Goal: Task Accomplishment & Management: Complete application form

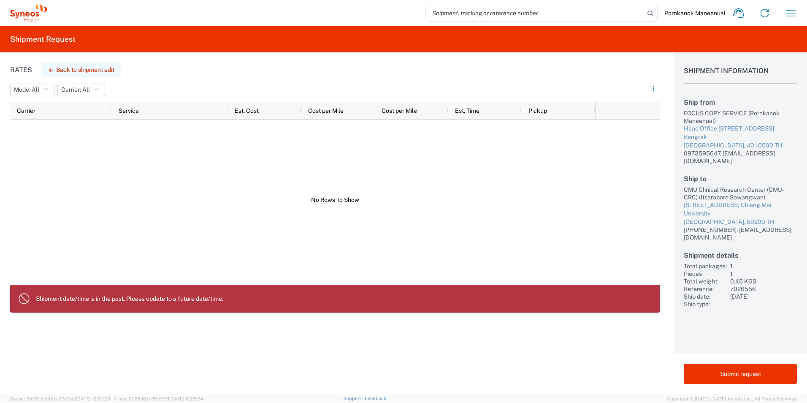
click at [106, 72] on button "Back to shipment edit" at bounding box center [81, 69] width 79 height 15
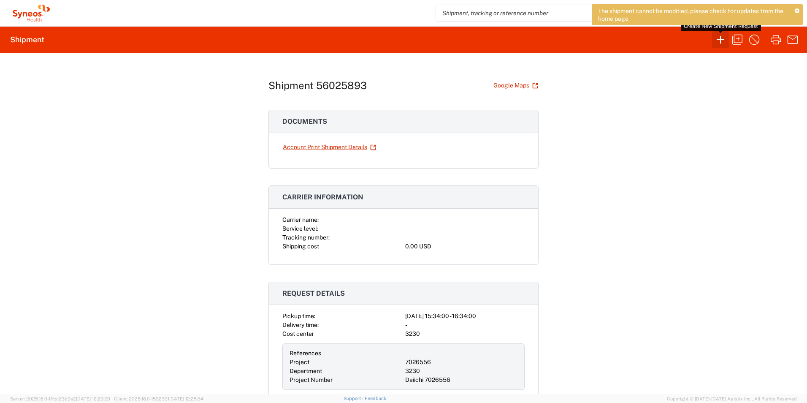
click at [716, 38] on icon "button" at bounding box center [721, 40] width 14 height 14
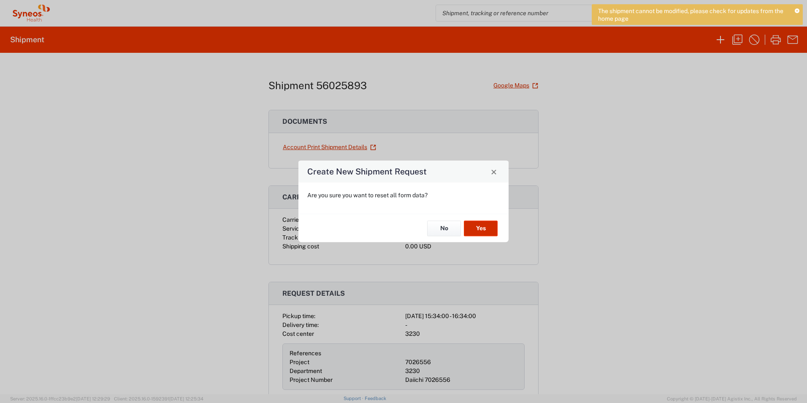
click at [489, 228] on button "Yes" at bounding box center [481, 228] width 34 height 16
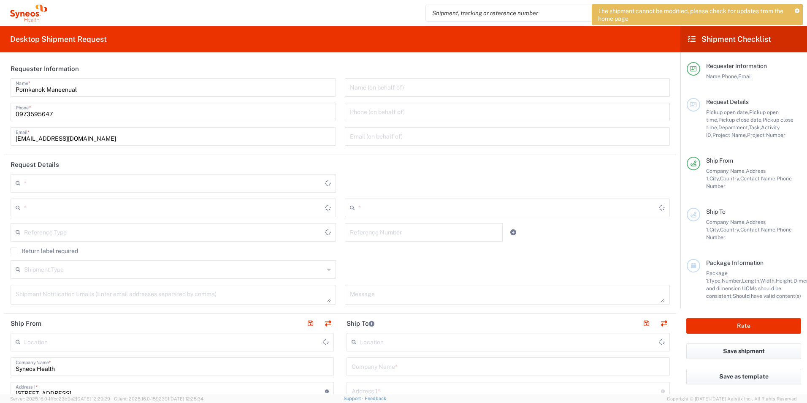
click at [797, 11] on icon at bounding box center [797, 11] width 5 height 5
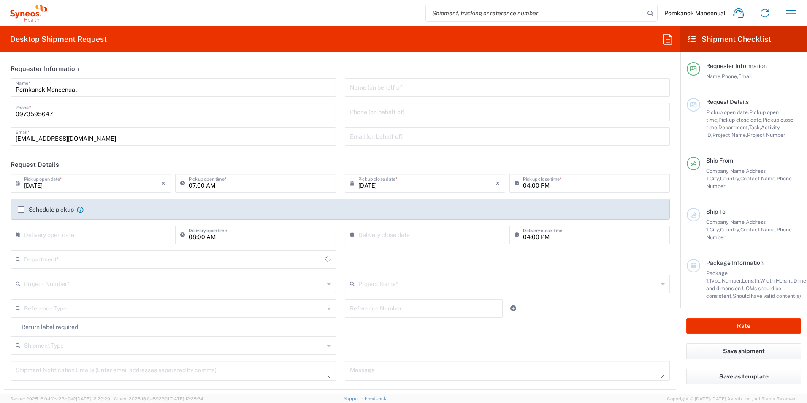
type input "[GEOGRAPHIC_DATA]"
type input "3230"
type input "Syneos Health ([GEOGRAPHIC_DATA]) Limit"
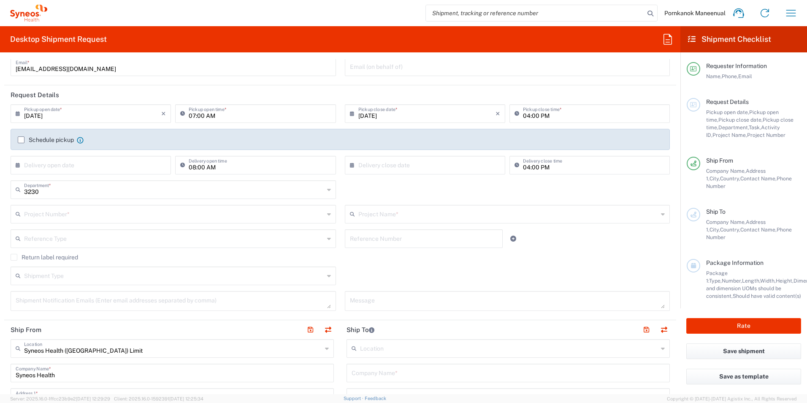
scroll to position [84, 0]
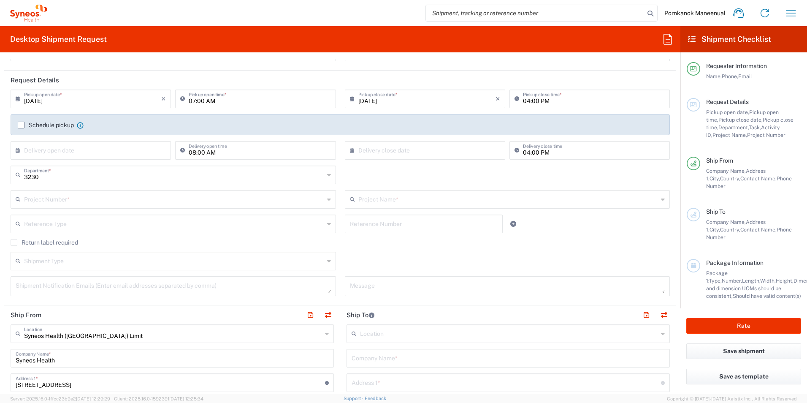
click at [105, 202] on input "text" at bounding box center [174, 198] width 300 height 15
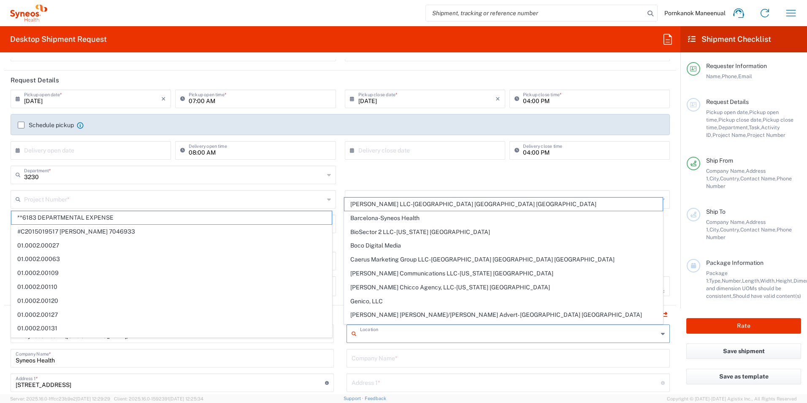
click at [394, 333] on input "text" at bounding box center [509, 333] width 298 height 15
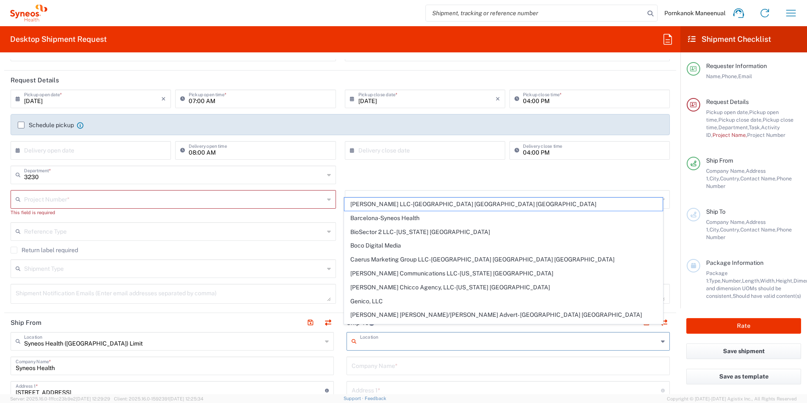
click at [375, 366] on input "text" at bounding box center [508, 365] width 313 height 15
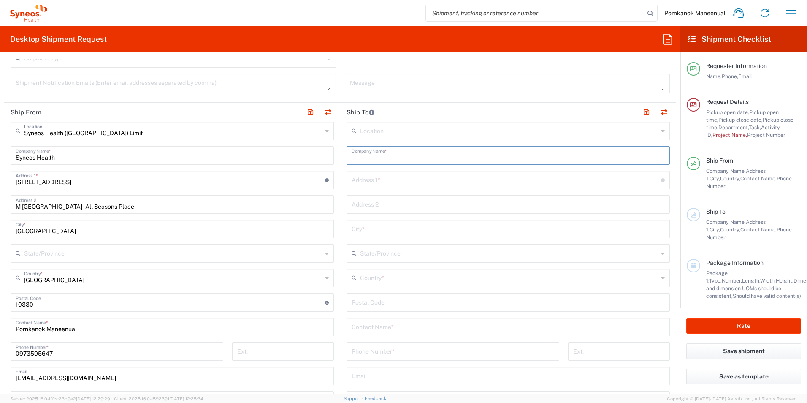
scroll to position [296, 0]
click at [370, 331] on input "text" at bounding box center [508, 333] width 313 height 15
paste input "Jutatip Usaywong"
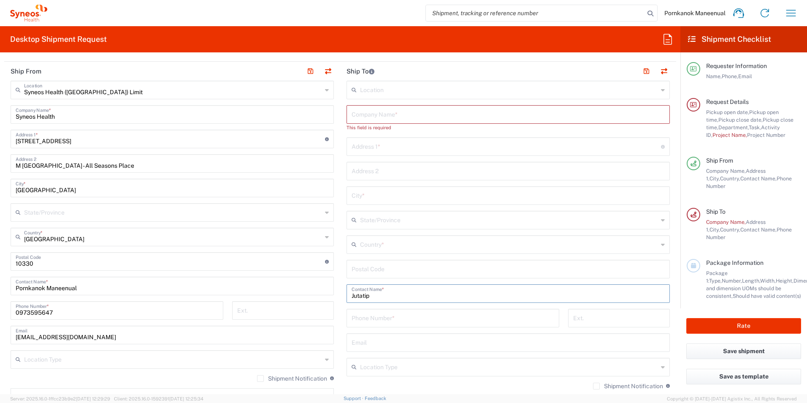
scroll to position [380, 0]
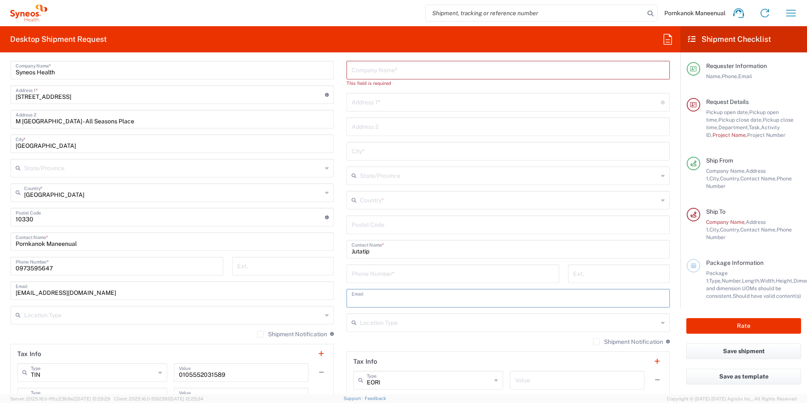
click at [402, 295] on input "text" at bounding box center [508, 297] width 313 height 15
drag, startPoint x: 550, startPoint y: 262, endPoint x: 524, endPoint y: 262, distance: 25.8
click at [550, 262] on div "Location [PERSON_NAME] LLC-[GEOGRAPHIC_DATA] [GEOGRAPHIC_DATA] [GEOGRAPHIC_DATA…" at bounding box center [508, 217] width 323 height 362
drag, startPoint x: 385, startPoint y: 252, endPoint x: 343, endPoint y: 253, distance: 42.3
click at [343, 253] on main "Location [PERSON_NAME] LLC-[GEOGRAPHIC_DATA] [GEOGRAPHIC_DATA] [GEOGRAPHIC_DATA…" at bounding box center [508, 217] width 336 height 362
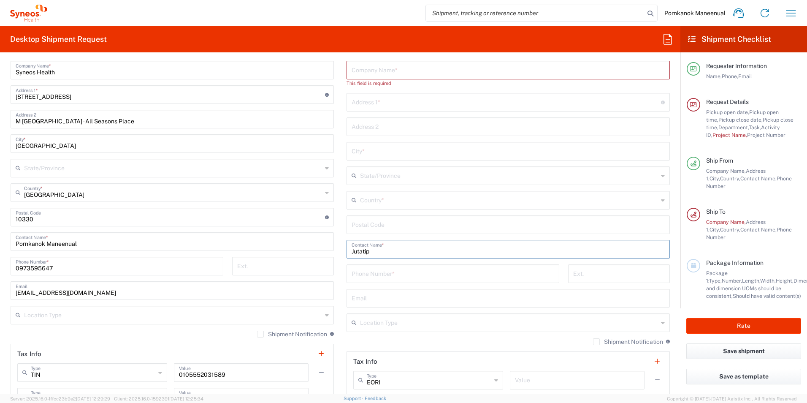
paste input "Usaywong"
type input "Jutatip Usaywong"
click at [379, 300] on input "text" at bounding box center [508, 297] width 313 height 15
paste input "[EMAIL_ADDRESS][DOMAIN_NAME]"
click at [437, 304] on input "[EMAIL_ADDRESS][DOMAIN_NAME]" at bounding box center [508, 297] width 313 height 15
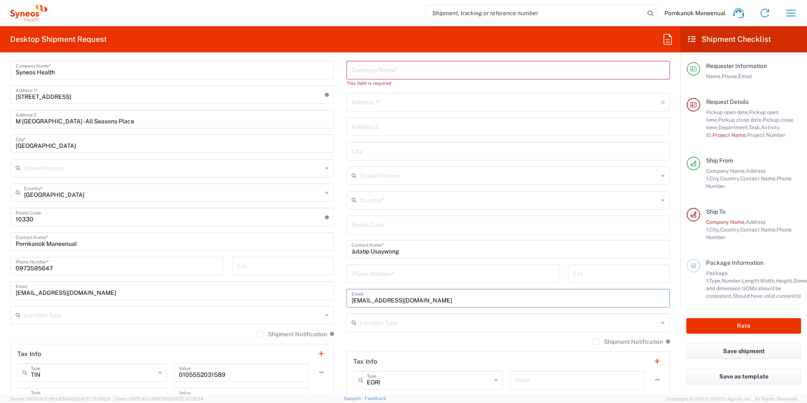
type input "[EMAIL_ADDRESS][DOMAIN_NAME]"
click at [409, 280] on input "tel" at bounding box center [453, 273] width 203 height 15
type input "053936046"
type input "CMU Clinical Research Center (CMU-CRC)"
type input "[STREET_ADDRESS]"
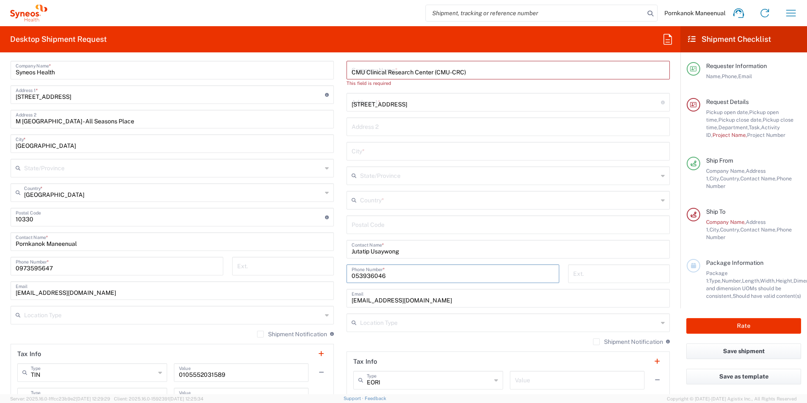
type input "[GEOGRAPHIC_DATA]"
type input "50200"
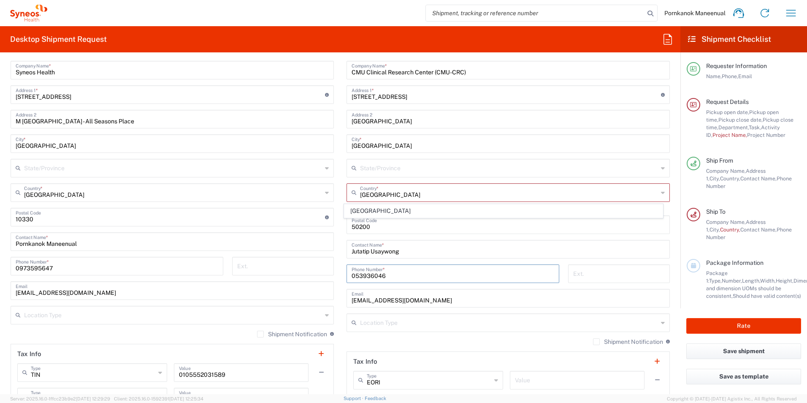
click at [418, 326] on input "text" at bounding box center [509, 322] width 298 height 15
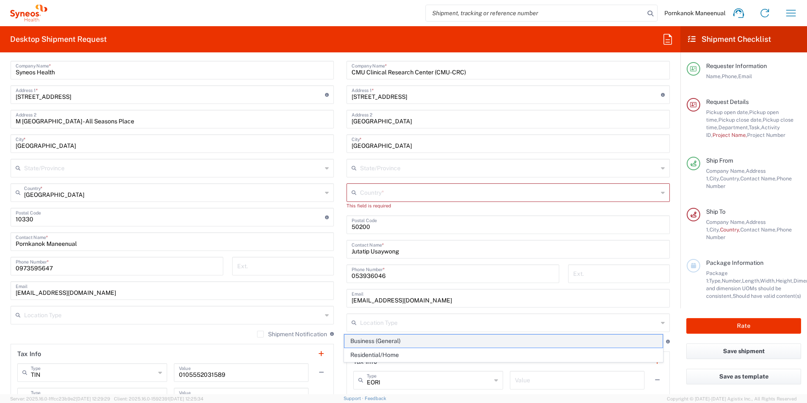
click at [388, 342] on span "Business (General)" at bounding box center [504, 340] width 319 height 13
type input "Business (General)"
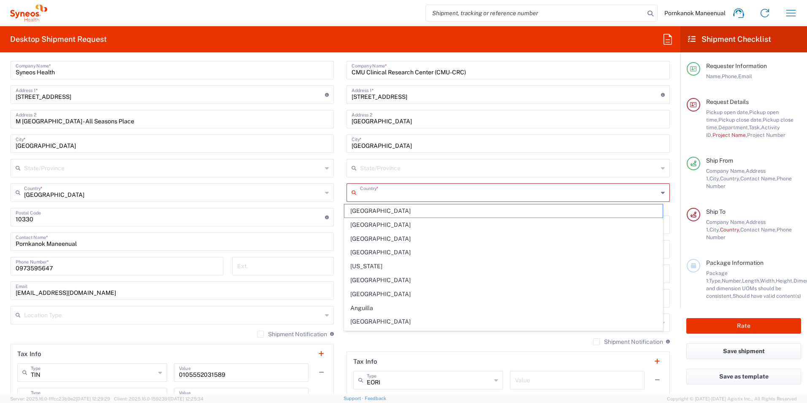
click at [375, 197] on input "text" at bounding box center [509, 192] width 298 height 15
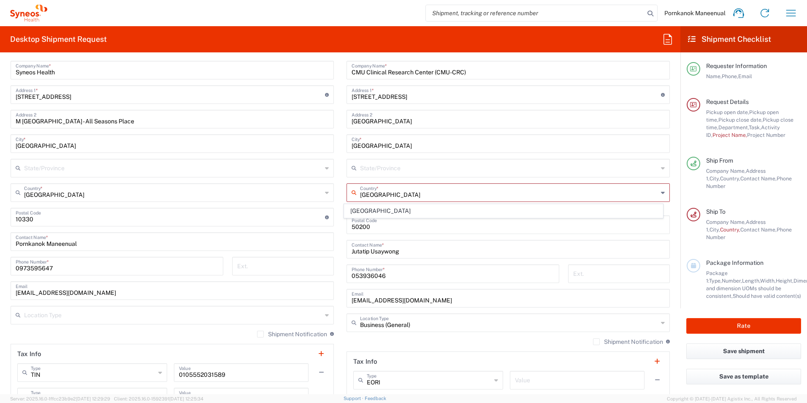
click at [460, 187] on input "[GEOGRAPHIC_DATA]" at bounding box center [509, 192] width 298 height 15
type input "[GEOGRAPHIC_DATA]"
click at [661, 193] on icon at bounding box center [663, 193] width 4 height 14
click at [610, 167] on input "text" at bounding box center [509, 167] width 298 height 15
type input "Chiang mai"
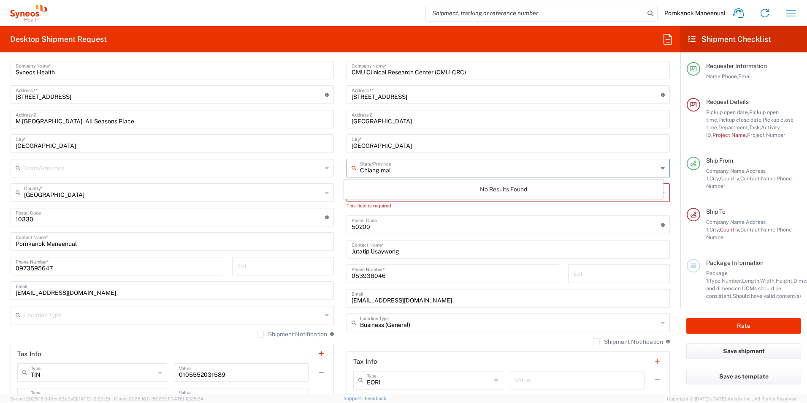
drag, startPoint x: 488, startPoint y: 137, endPoint x: 502, endPoint y: 142, distance: 14.8
click at [489, 137] on input "[GEOGRAPHIC_DATA]" at bounding box center [508, 143] width 313 height 15
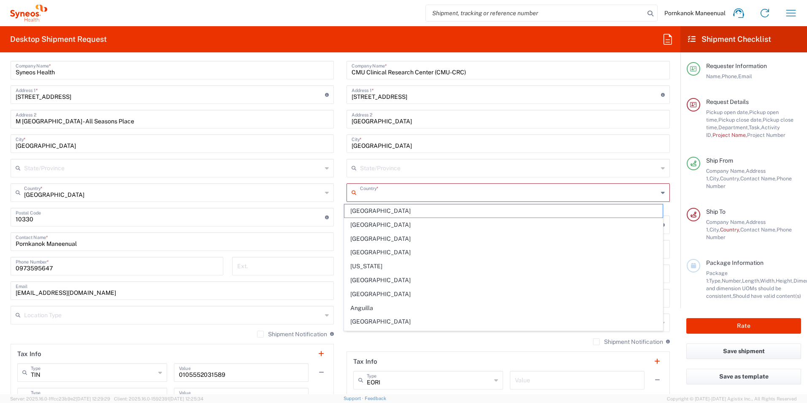
click at [364, 196] on input "text" at bounding box center [509, 192] width 298 height 15
type input "[GEOGRAPHIC_DATA]"
type input "Select"
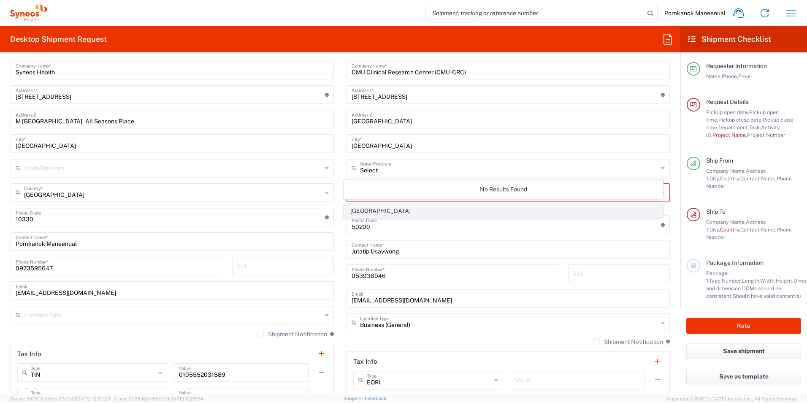
click at [589, 210] on span "[GEOGRAPHIC_DATA]" at bounding box center [504, 210] width 319 height 13
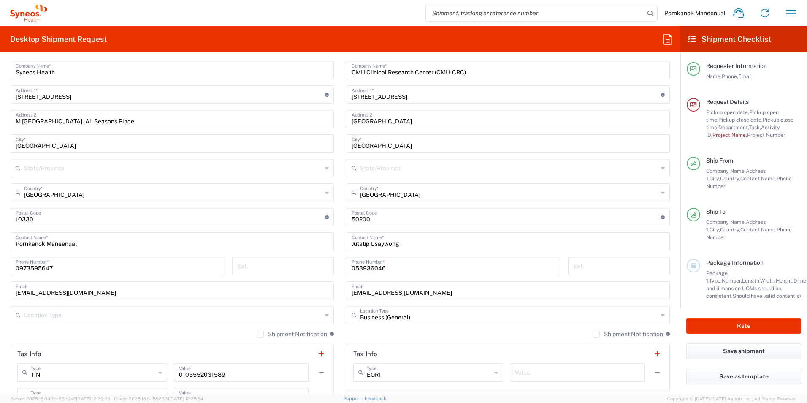
click at [524, 167] on input "text" at bounding box center [509, 167] width 298 height 15
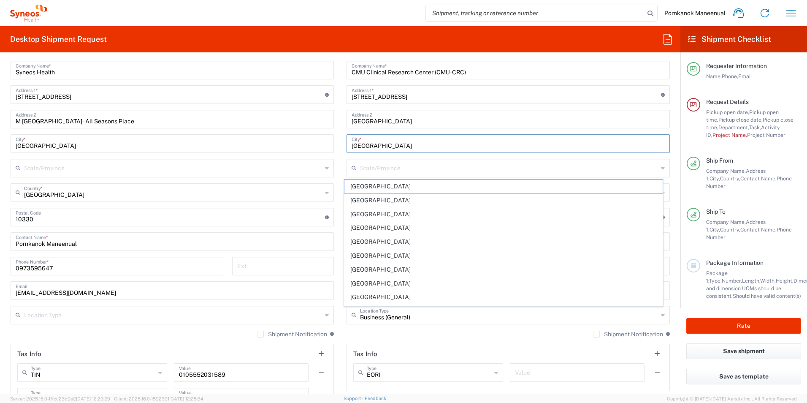
drag, startPoint x: 414, startPoint y: 139, endPoint x: 341, endPoint y: 144, distance: 73.3
click at [341, 144] on main "Location [PERSON_NAME] LLC-[GEOGRAPHIC_DATA] [GEOGRAPHIC_DATA] [GEOGRAPHIC_DATA…" at bounding box center [508, 213] width 336 height 355
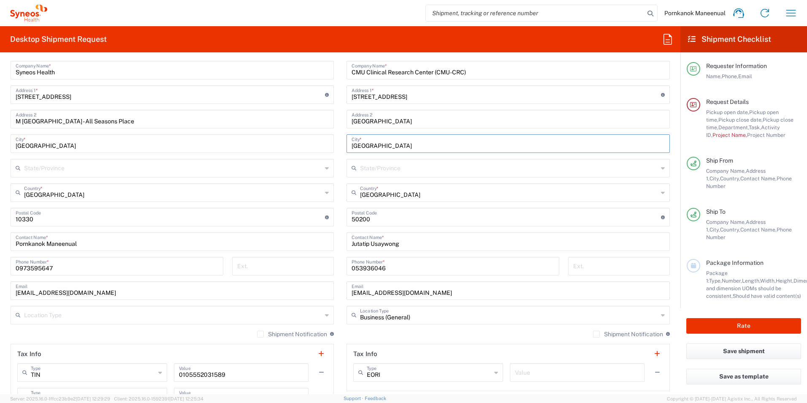
click at [370, 172] on input "text" at bounding box center [509, 167] width 298 height 15
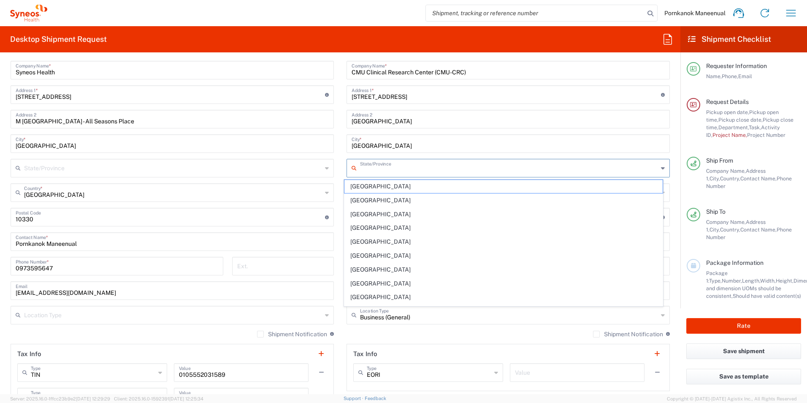
paste input "[GEOGRAPHIC_DATA]"
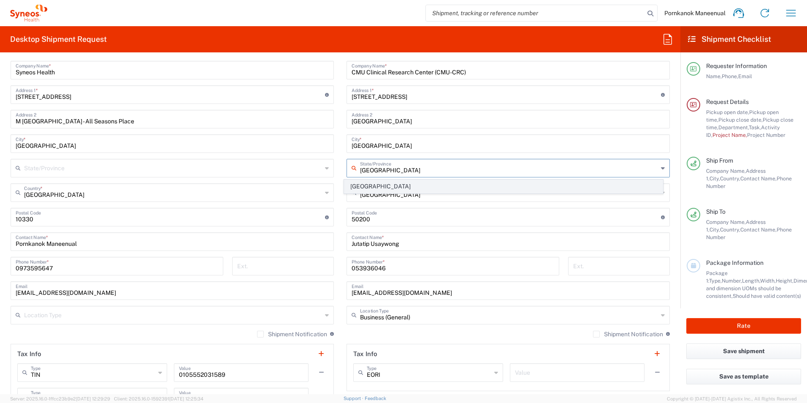
click at [399, 188] on span "[GEOGRAPHIC_DATA]" at bounding box center [504, 186] width 319 height 13
type input "[GEOGRAPHIC_DATA]"
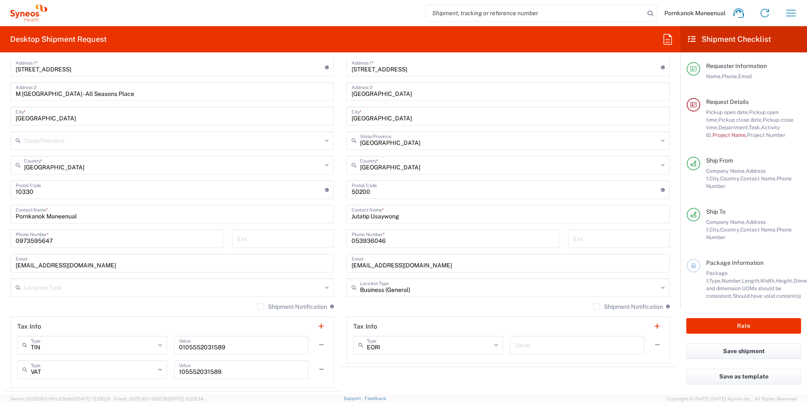
scroll to position [422, 0]
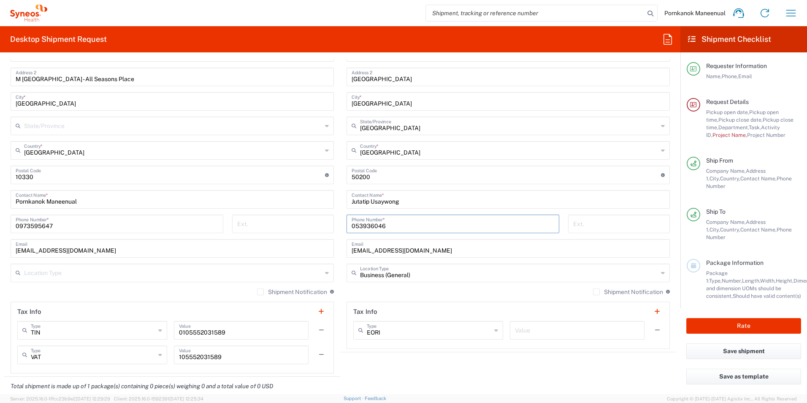
drag, startPoint x: 373, startPoint y: 227, endPoint x: 342, endPoint y: 225, distance: 30.4
click at [342, 225] on div "053936046 Phone Number *" at bounding box center [453, 227] width 222 height 24
paste input "[GEOGRAPHIC_DATA]"
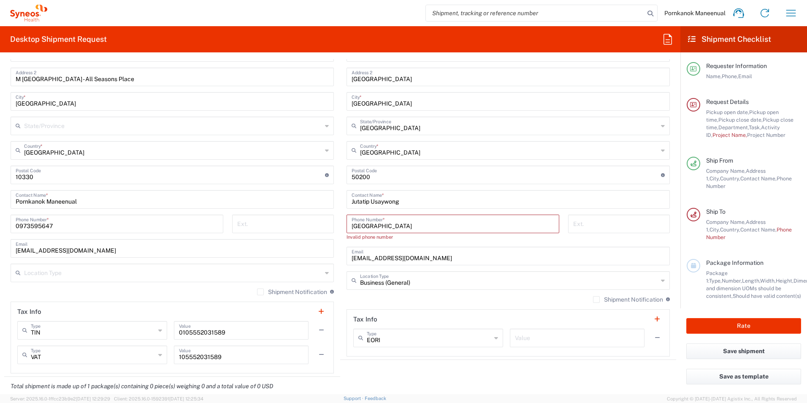
drag, startPoint x: 384, startPoint y: 229, endPoint x: 342, endPoint y: 225, distance: 42.4
click at [342, 225] on div "Chiang Mai Phone Number * Invalid phone number" at bounding box center [453, 231] width 222 height 32
paste input "096 212 9453"
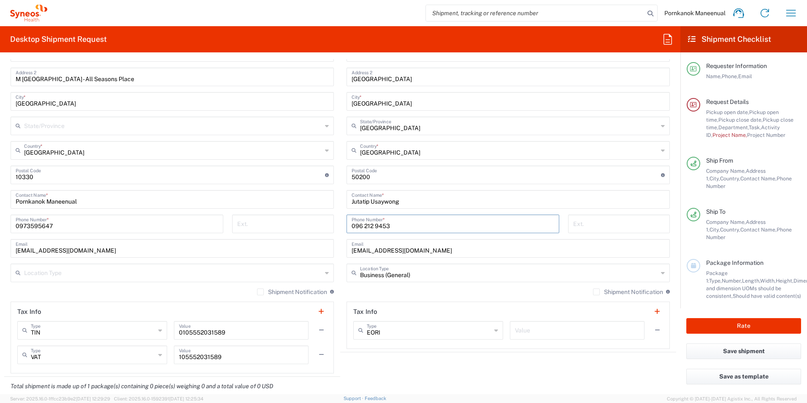
type input "096 212 9453"
click at [508, 281] on div "Business (General) Location Type" at bounding box center [508, 272] width 323 height 19
type input "Business (General)"
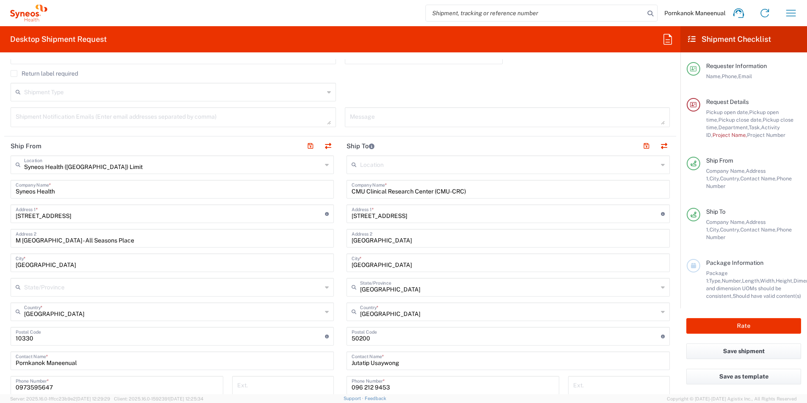
scroll to position [253, 0]
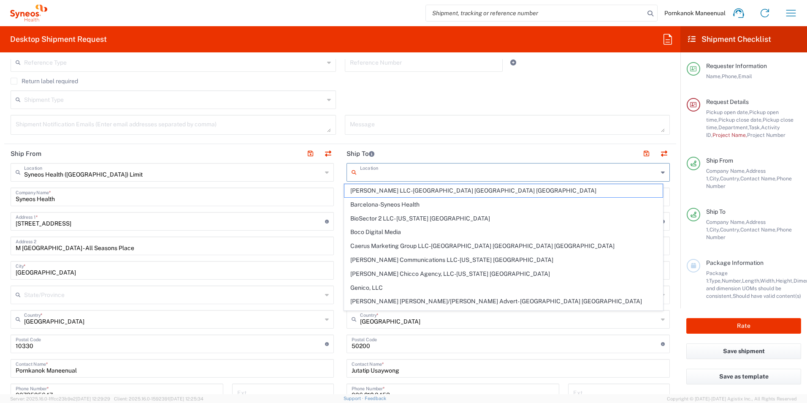
click at [490, 177] on input "text" at bounding box center [509, 171] width 298 height 15
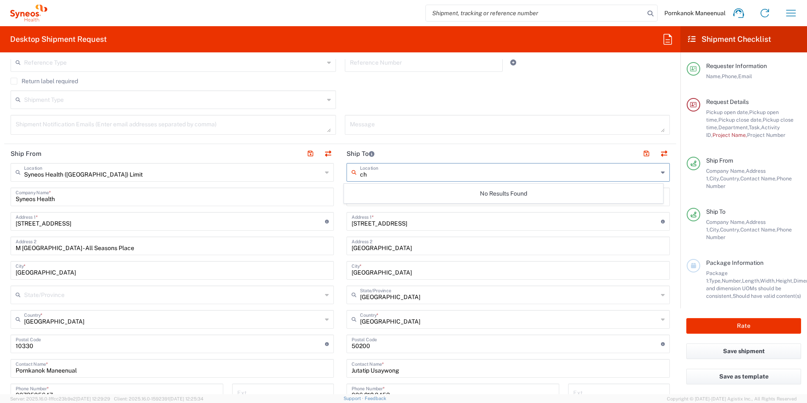
type input "c"
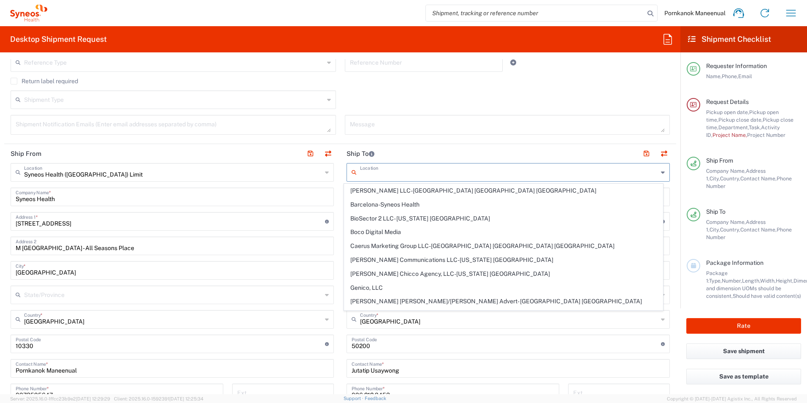
click at [551, 148] on header "Ship To" at bounding box center [508, 153] width 336 height 19
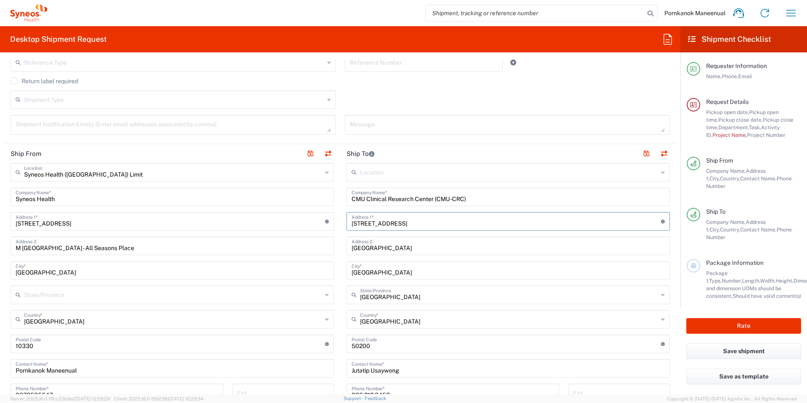
drag, startPoint x: 439, startPoint y: 224, endPoint x: 347, endPoint y: 223, distance: 92.5
click at [347, 223] on div "8F Chalermprabaramee Building ,[STREET_ADDRESS], Muang Address 1 * For cross st…" at bounding box center [508, 221] width 323 height 19
paste input "CMU-CRC)"
type input "CMU-CRC,[STREET_ADDRESS]"
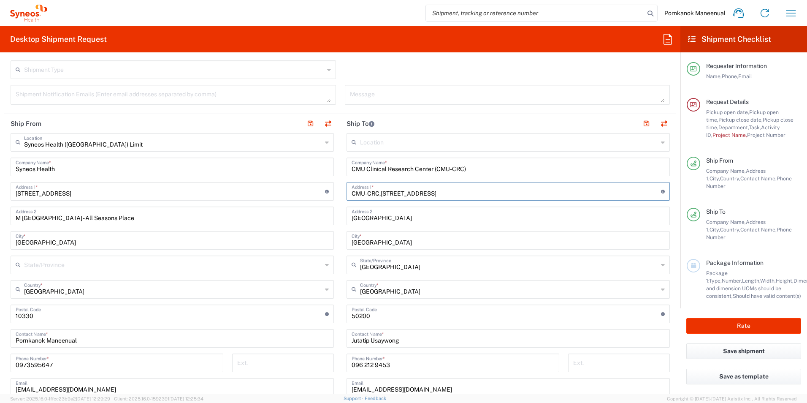
scroll to position [211, 0]
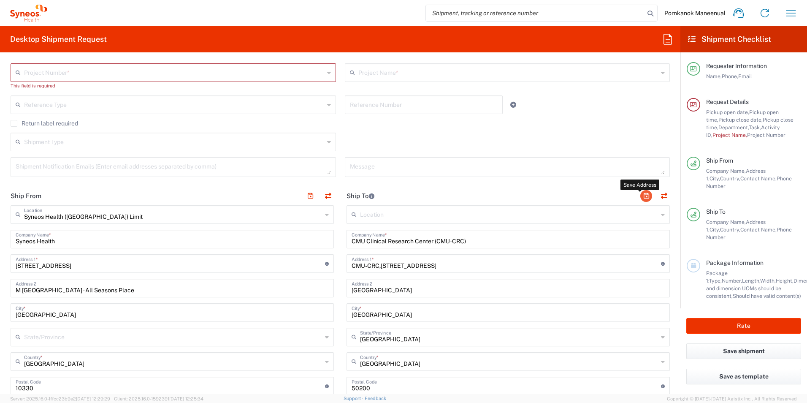
click at [641, 196] on button "button" at bounding box center [647, 196] width 12 height 12
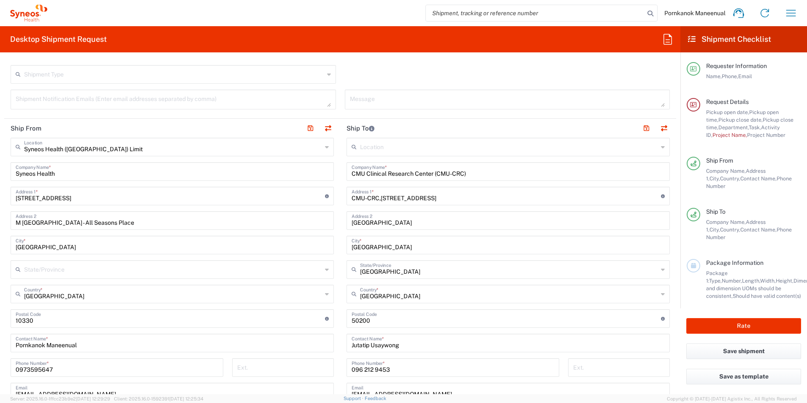
scroll to position [296, 0]
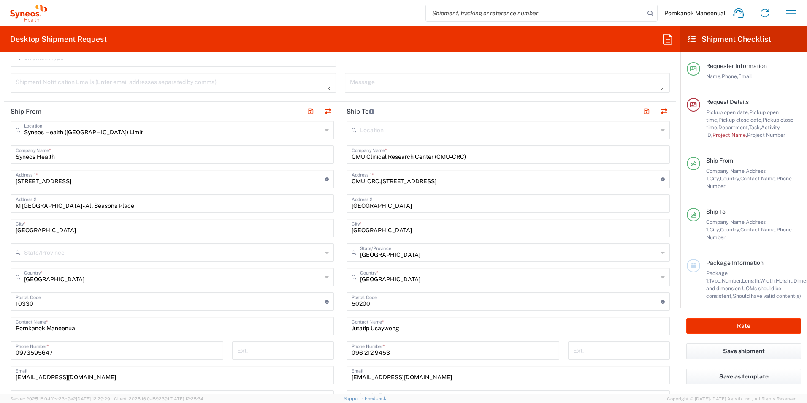
click at [325, 128] on icon at bounding box center [327, 130] width 4 height 14
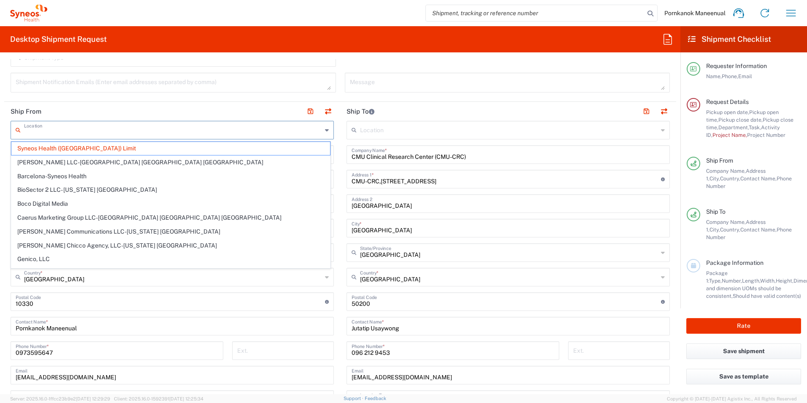
click at [321, 131] on div "Location" at bounding box center [172, 130] width 323 height 19
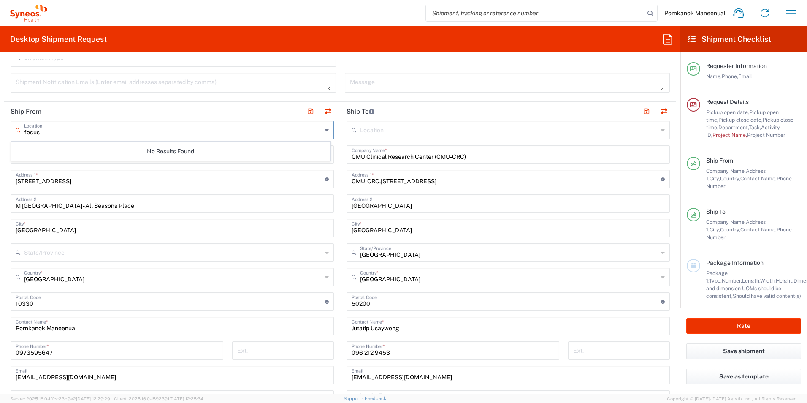
type input "focus"
click at [214, 189] on div "focus Location No Results Found Syneos Health Company Name * 87 Wireless Road A…" at bounding box center [172, 310] width 323 height 379
click at [190, 162] on div "Syneos Health Company Name *" at bounding box center [172, 154] width 323 height 19
drag, startPoint x: 263, startPoint y: 156, endPoint x: -2, endPoint y: 147, distance: 264.5
click at [0, 147] on html "Pornkanok Maneenual Home Shipment estimator Shipment tracking Desktop shipment …" at bounding box center [403, 201] width 807 height 403
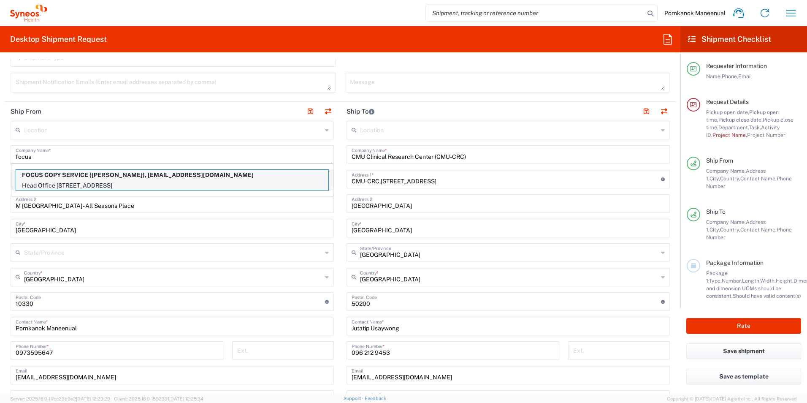
click at [44, 176] on p "FOCUS COPY SERVICE ([PERSON_NAME]), [EMAIL_ADDRESS][DOMAIN_NAME]" at bounding box center [172, 175] width 312 height 11
type input "FOCUS COPY SERVICE"
type input "Head Office [STREET_ADDRESS],"
type input "[GEOGRAPHIC_DATA], Khet Bangrak"
type input "[GEOGRAPHIC_DATA]"
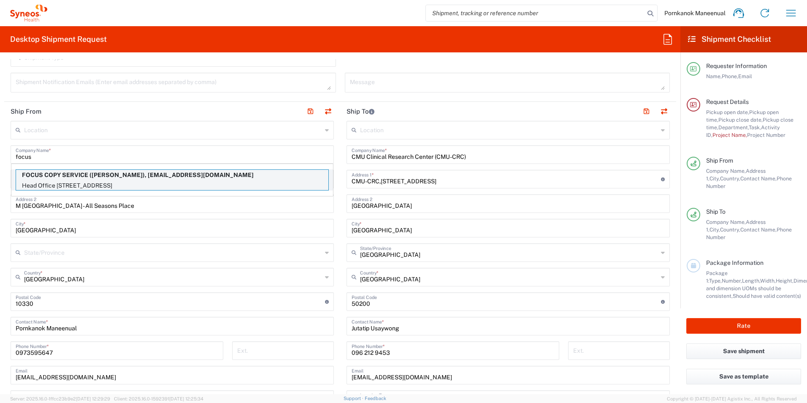
type input "10500"
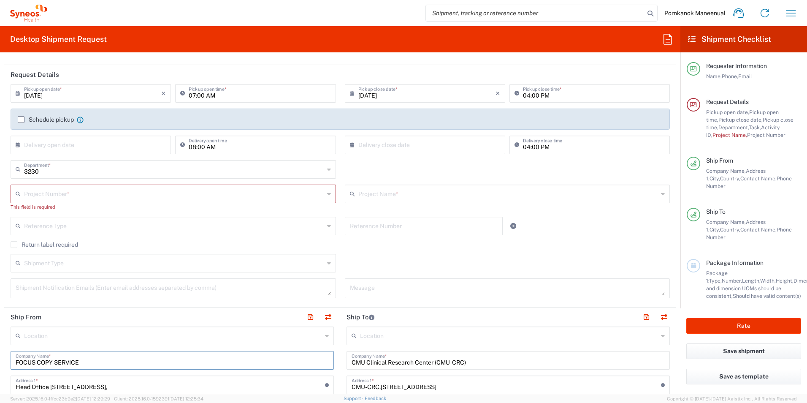
scroll to position [84, 0]
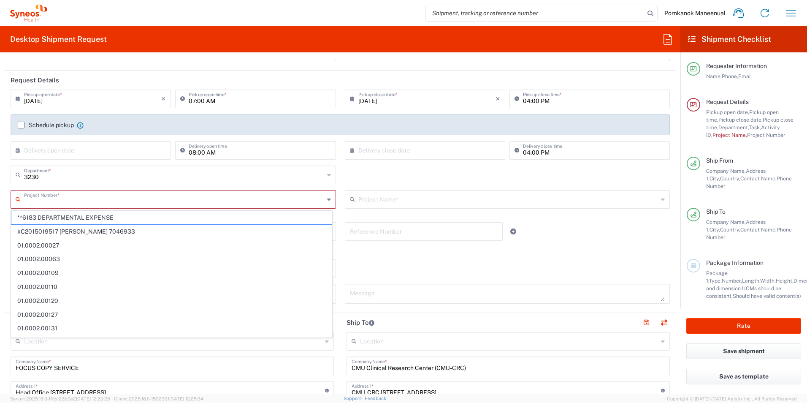
paste input "7026556"
click at [120, 201] on input "7026556" at bounding box center [174, 198] width 301 height 15
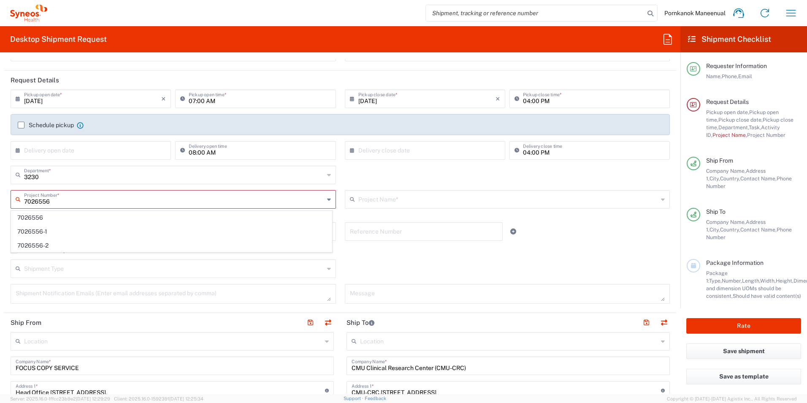
scroll to position [0, 0]
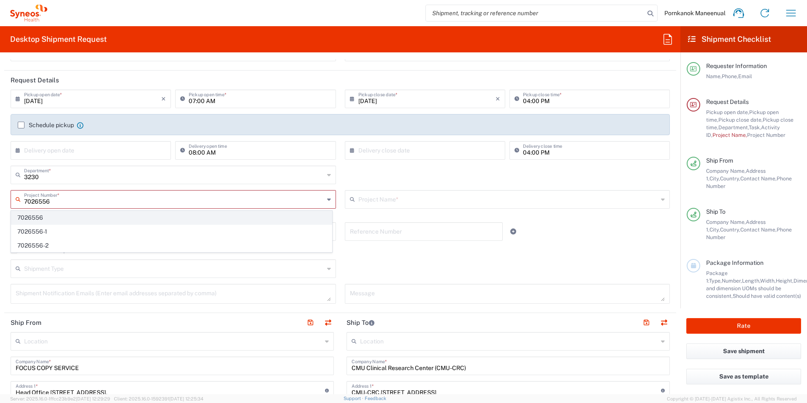
type input "7026556"
click at [70, 217] on span "7026556" at bounding box center [171, 217] width 320 height 13
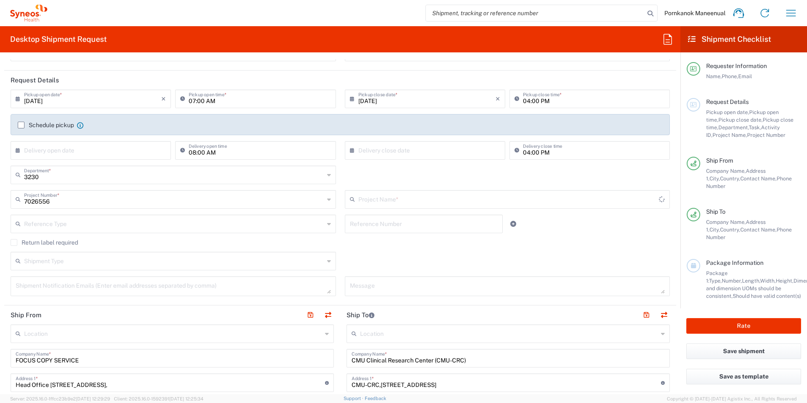
type input "Daiichi 7026556"
click at [306, 228] on input "text" at bounding box center [174, 223] width 300 height 15
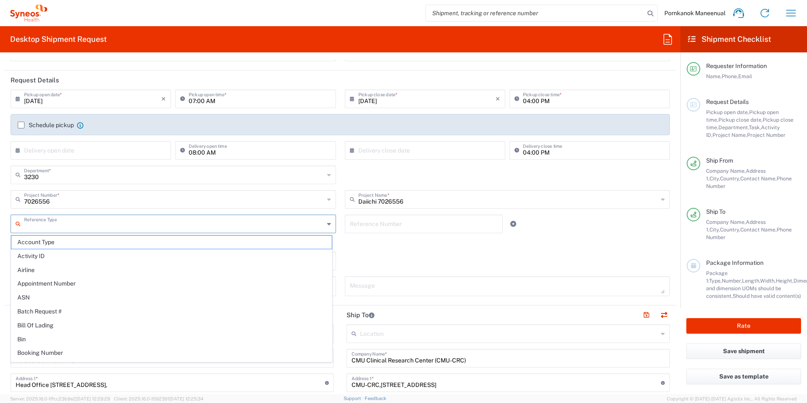
click at [306, 228] on input "text" at bounding box center [174, 223] width 300 height 15
click at [459, 251] on div "Return label required" at bounding box center [341, 245] width 660 height 13
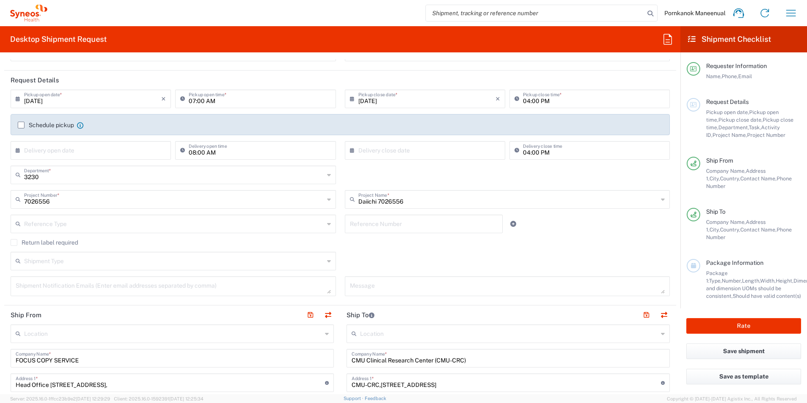
click at [20, 123] on label "Schedule pickup" at bounding box center [46, 125] width 56 height 7
click at [21, 125] on input "Schedule pickup" at bounding box center [21, 125] width 0 height 0
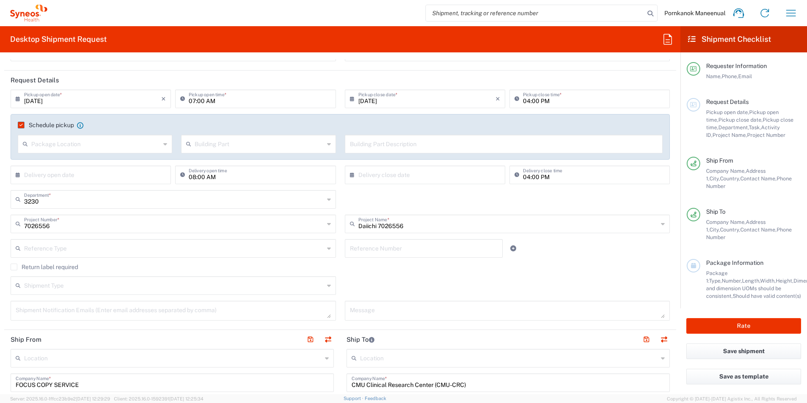
click at [166, 148] on icon at bounding box center [165, 144] width 4 height 14
click at [132, 161] on span "Front" at bounding box center [95, 162] width 152 height 13
type input "Front"
click at [310, 147] on input "text" at bounding box center [259, 143] width 129 height 15
click at [294, 172] on span "Building" at bounding box center [257, 176] width 152 height 13
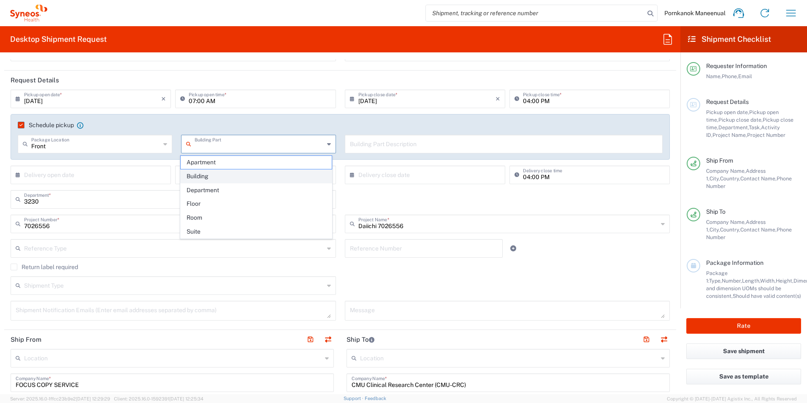
type input "Building"
click at [376, 150] on input "text" at bounding box center [504, 143] width 308 height 15
drag, startPoint x: 73, startPoint y: 385, endPoint x: 10, endPoint y: 383, distance: 62.9
paste input "FOCUS COPY SERVICE"
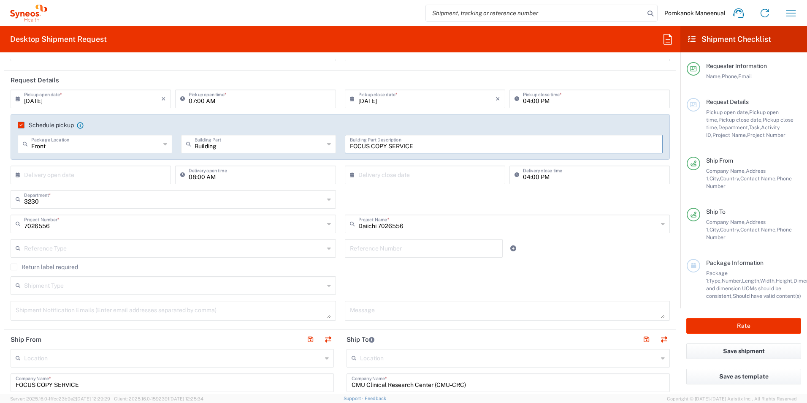
scroll to position [42, 0]
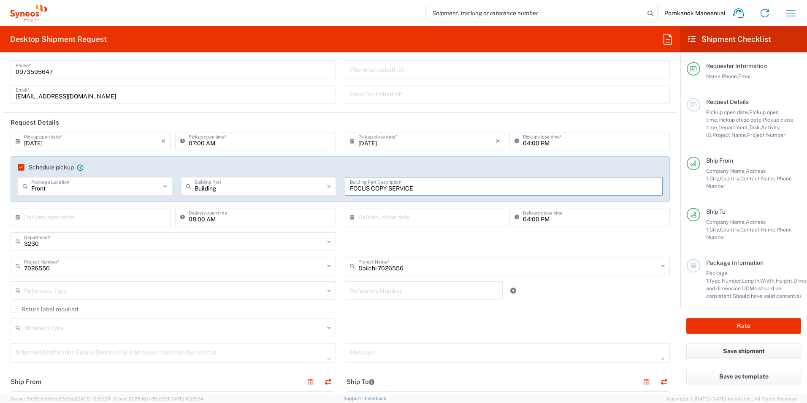
type input "FOCUS COPY SERVICE"
click at [289, 142] on input "07:00 AM" at bounding box center [260, 140] width 142 height 15
click at [315, 147] on input "07:00 AM" at bounding box center [260, 140] width 142 height 15
click at [194, 142] on input "07:00 AM" at bounding box center [260, 140] width 142 height 15
type input "11:00 AM"
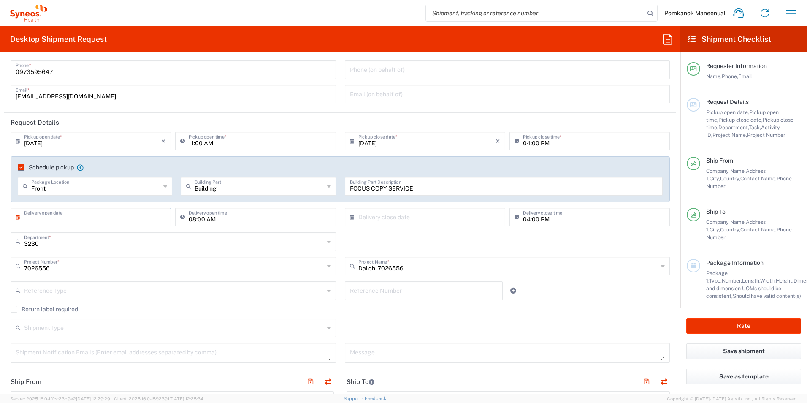
click at [139, 215] on input "text" at bounding box center [92, 216] width 137 height 15
click at [106, 284] on span "14" at bounding box center [104, 282] width 12 height 12
type input "[DATE]"
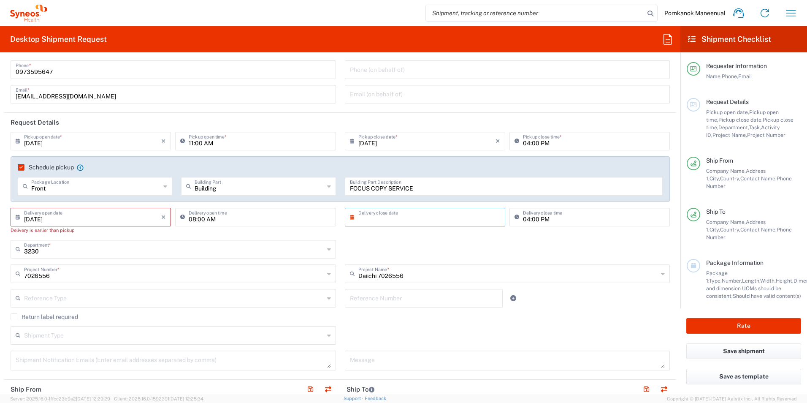
click at [399, 215] on input "text" at bounding box center [427, 216] width 137 height 15
click at [432, 280] on span "14" at bounding box center [435, 282] width 12 height 12
type input "[DATE]"
click at [430, 249] on div "3230 Department * 3230 3000 3100 3109 3110 3111 3112 3125 3130 3135 3136 3150 3…" at bounding box center [340, 252] width 668 height 24
click at [193, 220] on input "08:00 AM" at bounding box center [260, 216] width 142 height 15
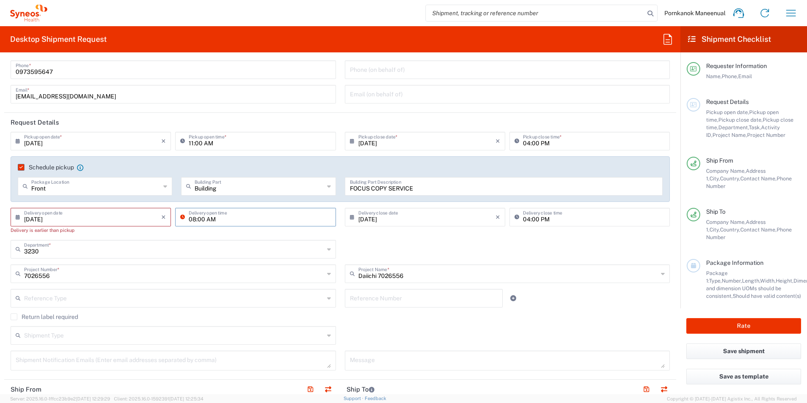
click at [193, 220] on input "08:00 AM" at bounding box center [260, 216] width 142 height 15
type input "11:00 AM"
click at [310, 243] on input "text" at bounding box center [174, 248] width 300 height 15
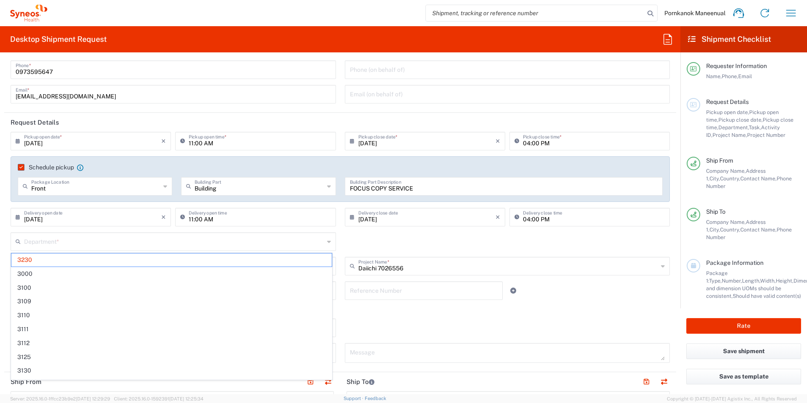
click at [406, 239] on div "Department * 3230 3000 3100 3109 3110 3111 3112 3125 3130 3135 3136 3150 3155 3…" at bounding box center [340, 244] width 668 height 24
type input "3230"
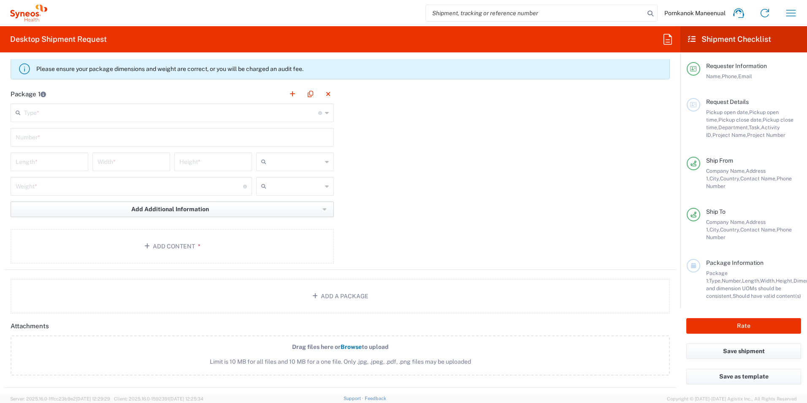
scroll to position [858, 0]
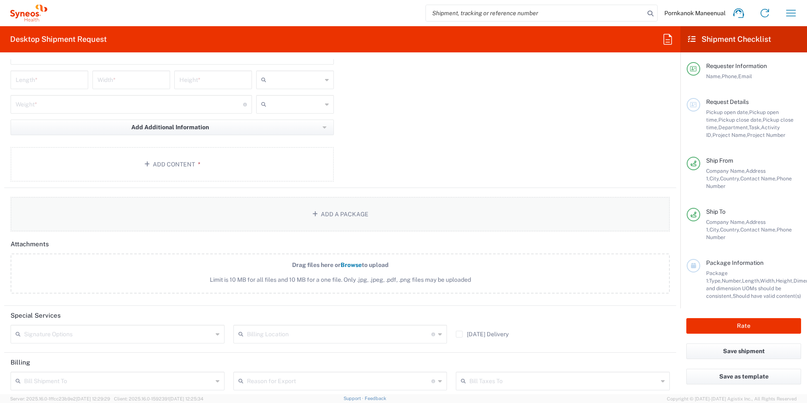
click at [316, 214] on icon "button" at bounding box center [316, 214] width 8 height 6
click at [316, 214] on agx-block-ui "Pornkanok Maneenual Home Shipment estimator Shipment tracking Desktop shipment …" at bounding box center [403, 201] width 807 height 403
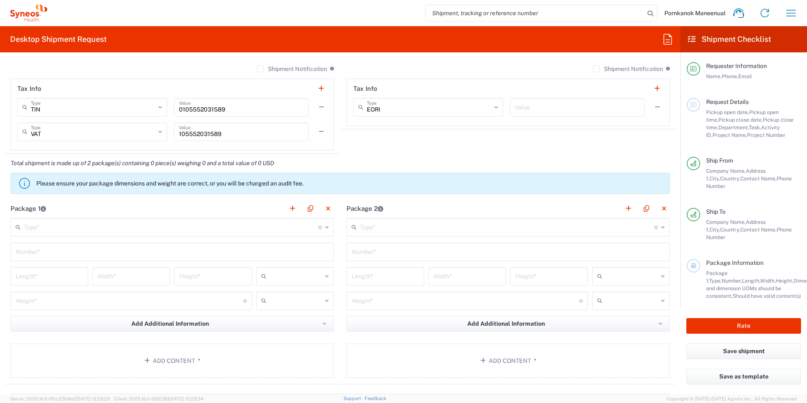
scroll to position [647, 0]
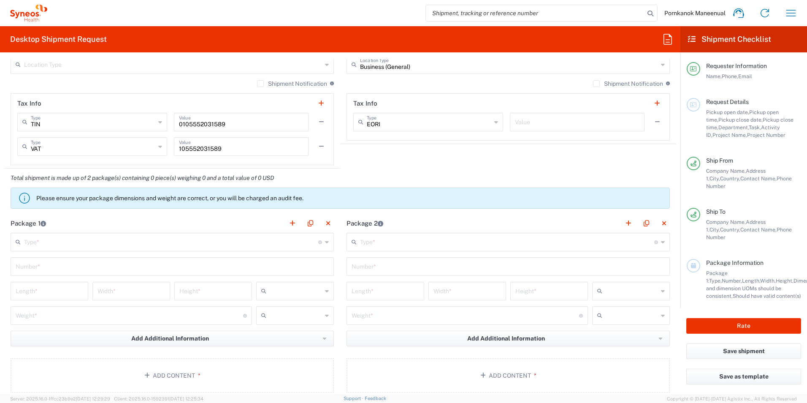
click at [262, 249] on div "Type * Material used to package goods" at bounding box center [172, 242] width 323 height 19
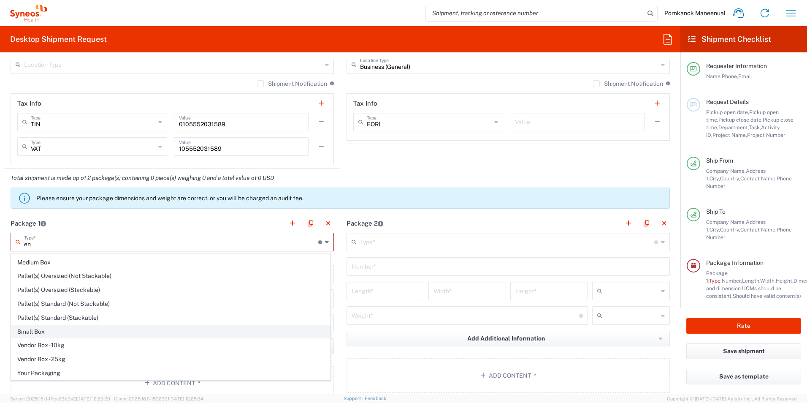
scroll to position [0, 0]
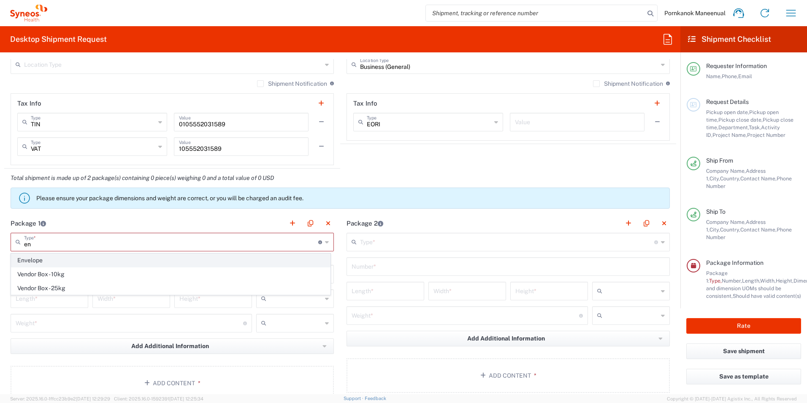
click at [45, 261] on span "Envelope" at bounding box center [170, 260] width 319 height 13
type input "Envelope"
type input "1"
type input "9.5"
type input "12.5"
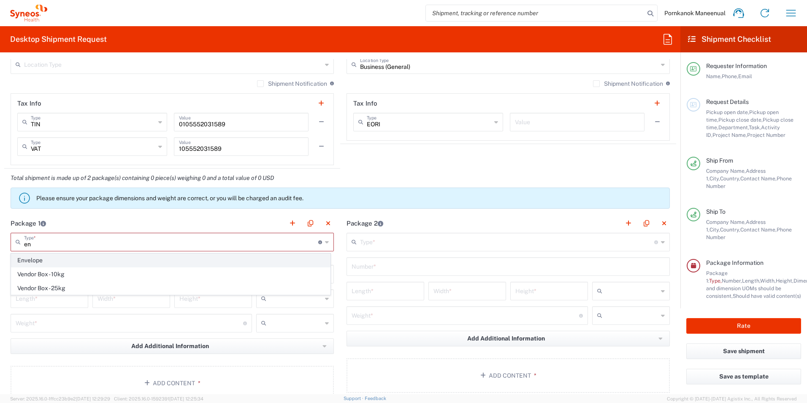
type input "0.25"
type input "in"
type input "0.45"
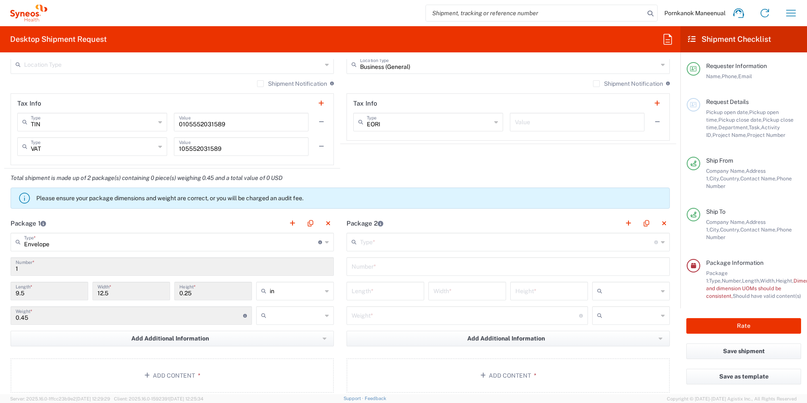
click at [325, 315] on icon at bounding box center [327, 316] width 4 height 14
click at [280, 333] on span "kgs" at bounding box center [292, 333] width 75 height 13
type input "kgs"
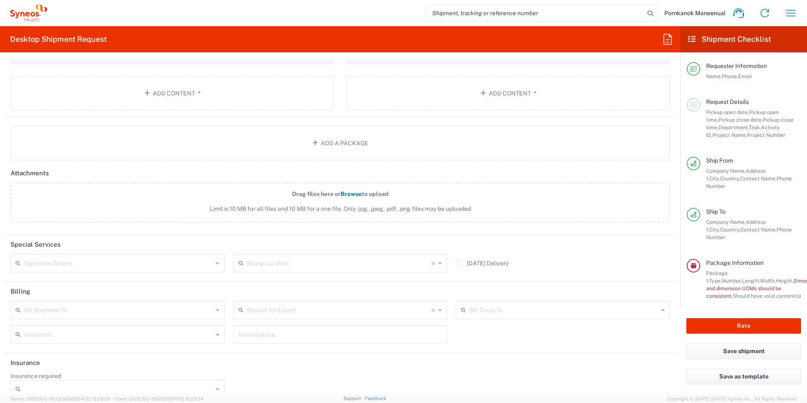
scroll to position [943, 0]
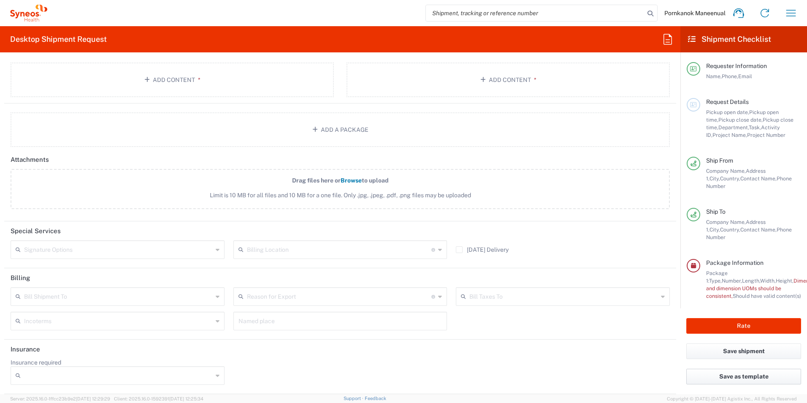
click at [733, 379] on button "Save as template" at bounding box center [744, 377] width 115 height 16
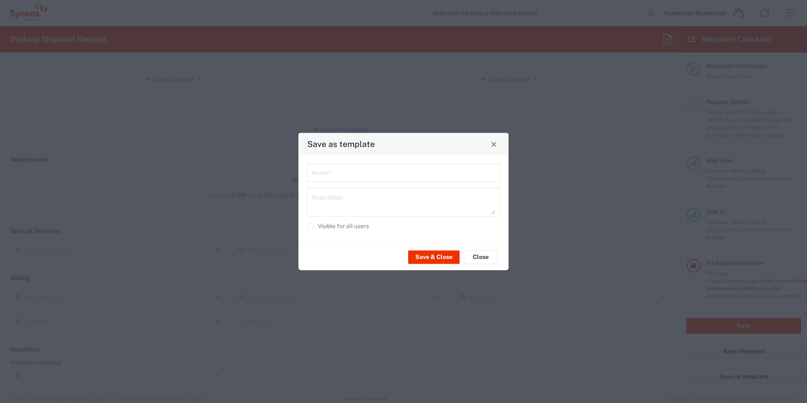
click at [329, 175] on input "text" at bounding box center [403, 172] width 183 height 15
click at [312, 174] on input "CMU" at bounding box center [403, 172] width 183 height 15
type input "DS303_CMU"
click at [450, 259] on button "Save & Close" at bounding box center [434, 257] width 52 height 14
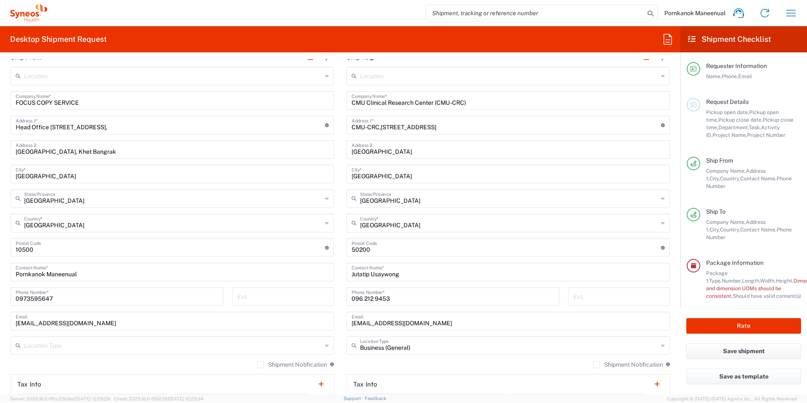
scroll to position [352, 0]
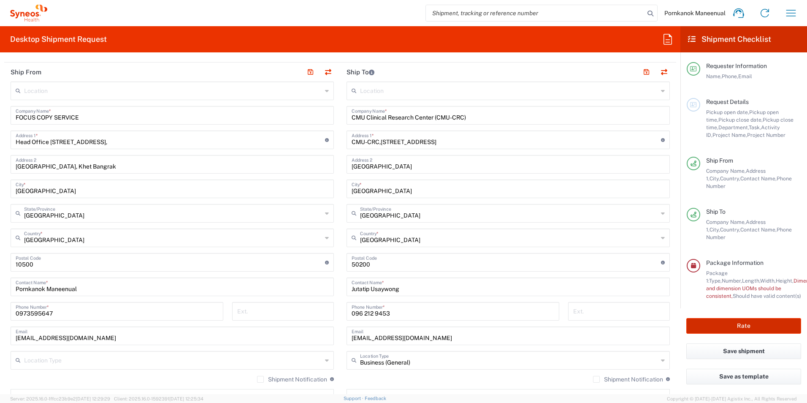
click at [755, 329] on button "Rate" at bounding box center [744, 326] width 115 height 16
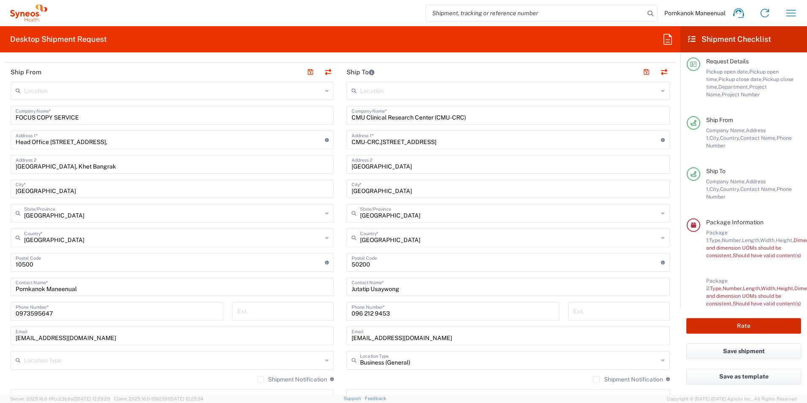
scroll to position [73, 0]
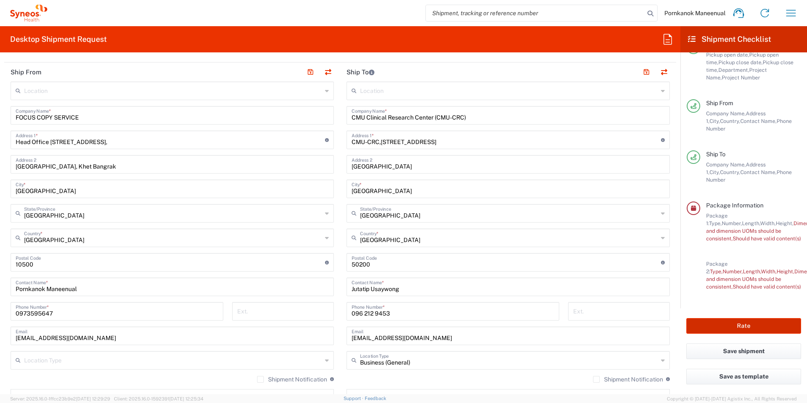
type input "7026556"
click at [742, 323] on button "Rate" at bounding box center [744, 326] width 115 height 16
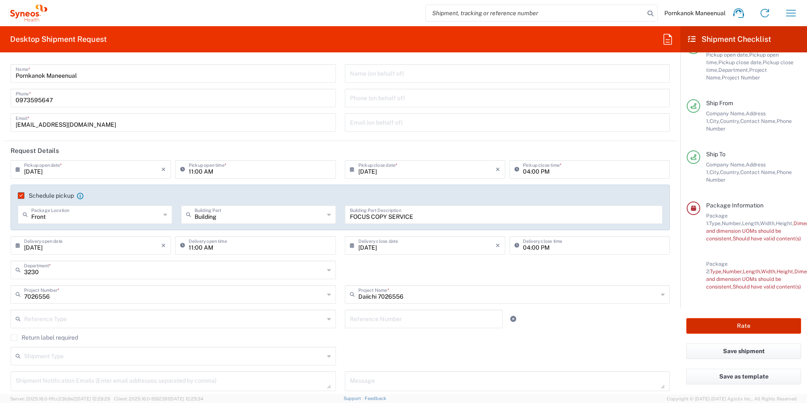
scroll to position [0, 0]
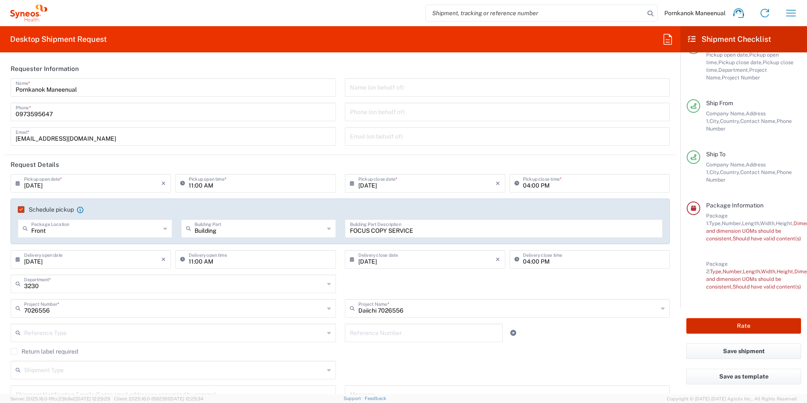
click at [738, 330] on button "Rate" at bounding box center [744, 326] width 115 height 16
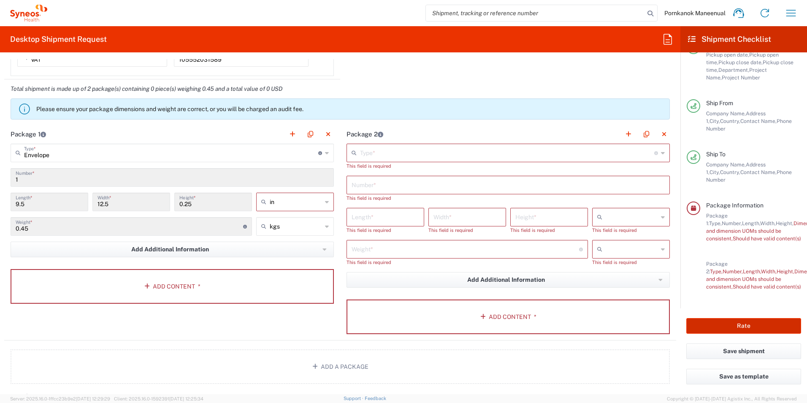
scroll to position [802, 0]
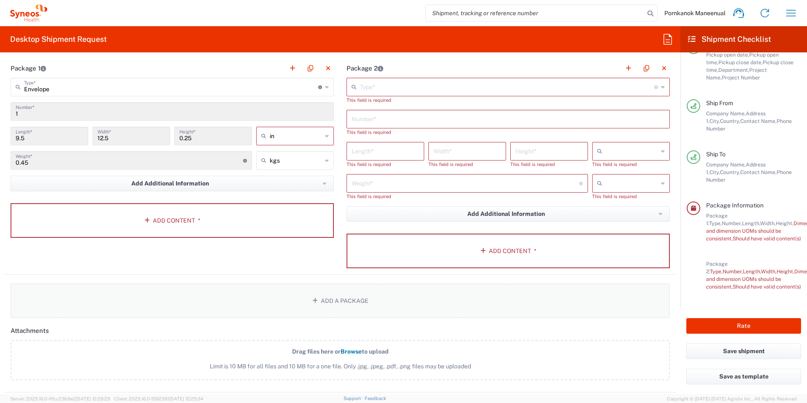
click at [303, 295] on button "Add a Package" at bounding box center [341, 300] width 660 height 35
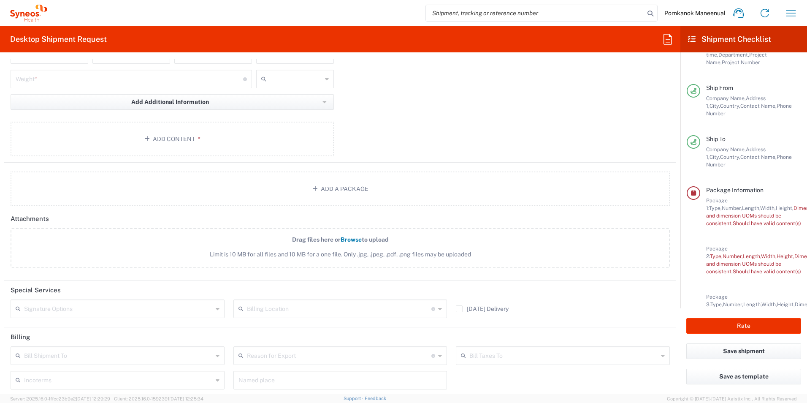
scroll to position [1158, 0]
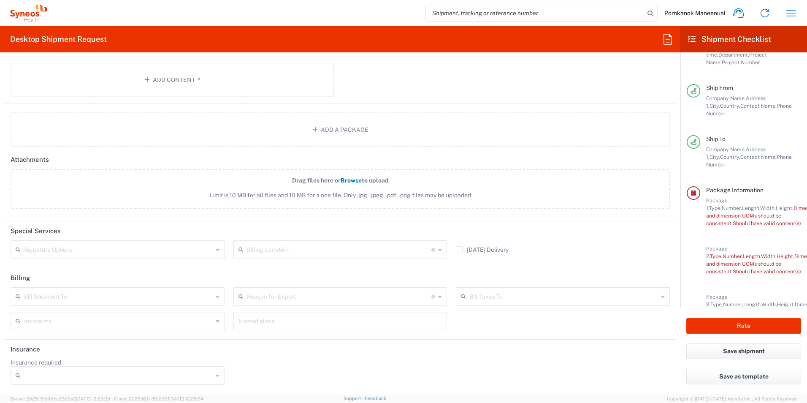
click at [216, 250] on icon at bounding box center [218, 250] width 4 height 14
click at [307, 229] on header "Special Services" at bounding box center [340, 230] width 672 height 19
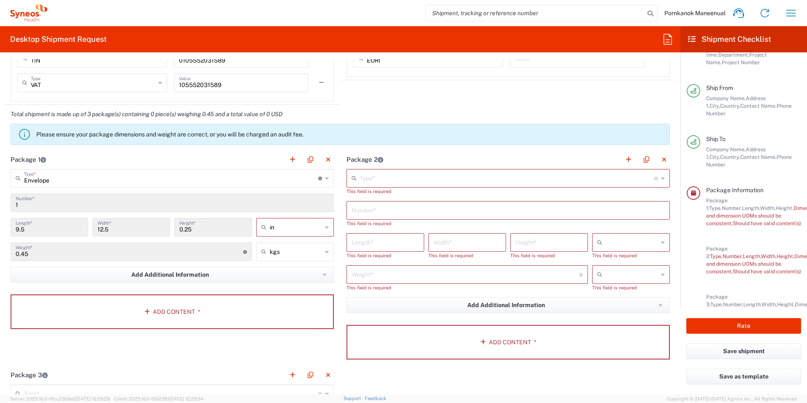
scroll to position [694, 0]
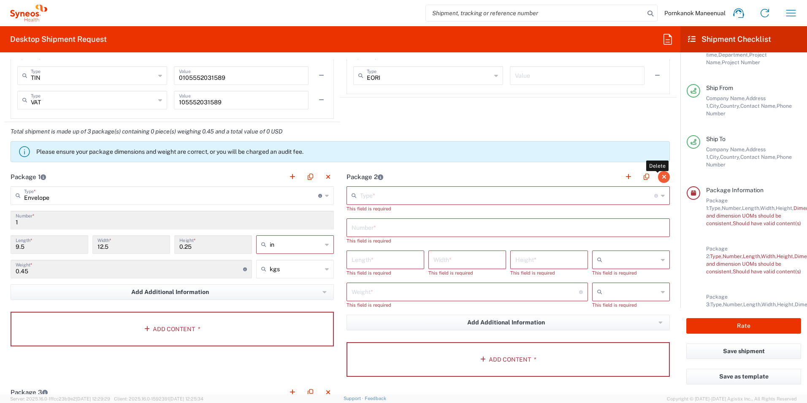
click at [661, 177] on button "button" at bounding box center [664, 177] width 12 height 12
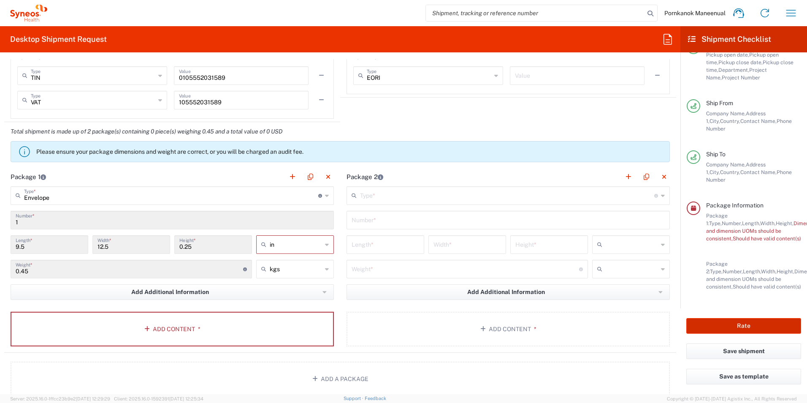
click at [737, 323] on button "Rate" at bounding box center [744, 326] width 115 height 16
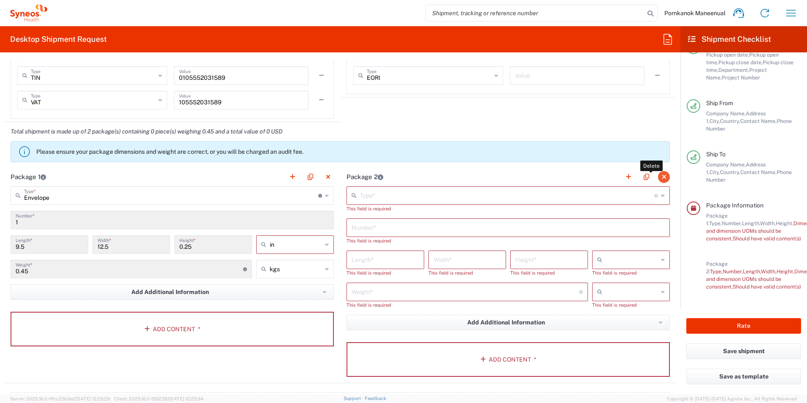
click at [659, 175] on button "button" at bounding box center [664, 177] width 12 height 12
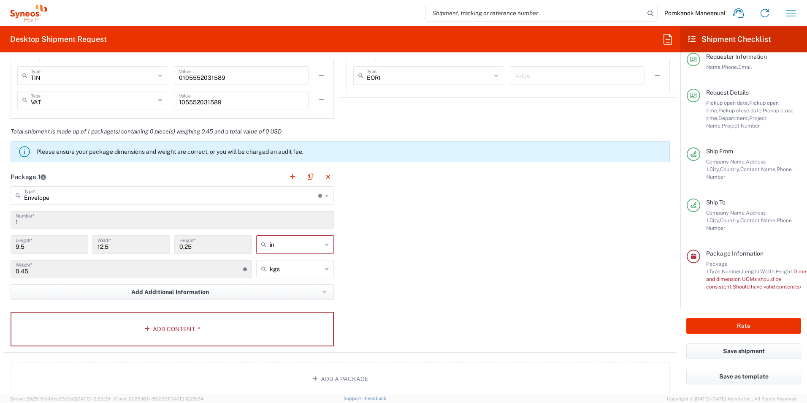
scroll to position [0, 0]
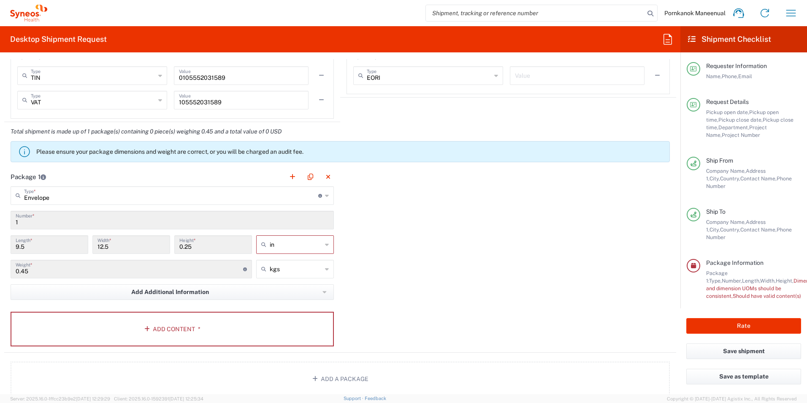
click at [757, 336] on div "Rate" at bounding box center [744, 325] width 127 height 35
click at [747, 323] on button "Rate" at bounding box center [744, 326] width 115 height 16
click at [326, 246] on div "in" at bounding box center [295, 244] width 78 height 19
click at [285, 263] on span "in" at bounding box center [292, 262] width 75 height 13
click at [305, 250] on input "text" at bounding box center [296, 245] width 52 height 14
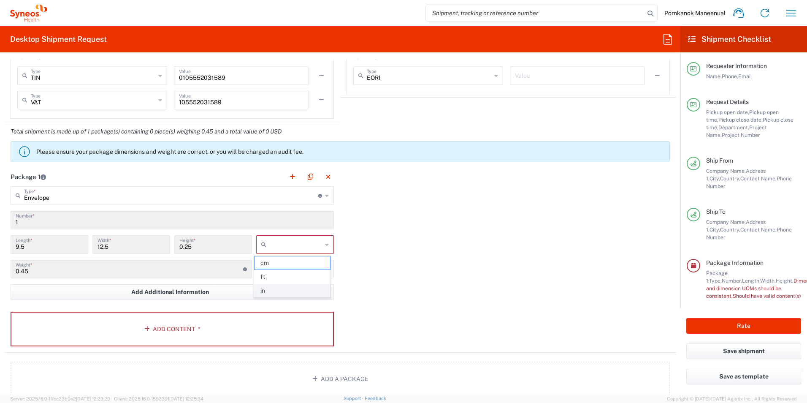
click at [273, 288] on span "in" at bounding box center [292, 290] width 75 height 13
type input "in"
click at [284, 247] on input "in" at bounding box center [296, 245] width 52 height 14
click at [275, 275] on span "cm" at bounding box center [292, 276] width 75 height 13
type input "24.13"
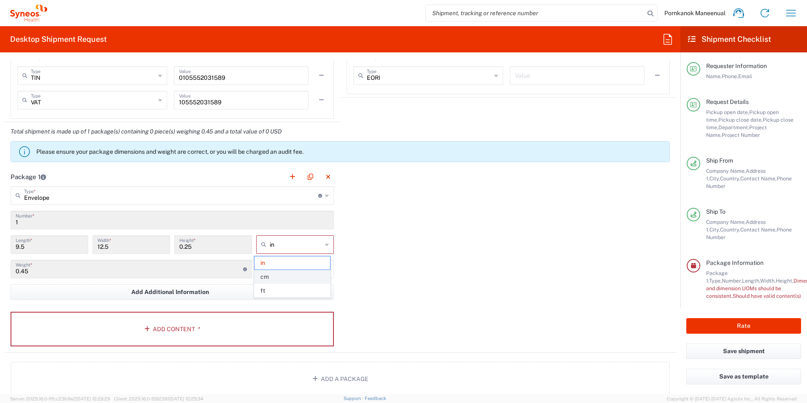
type input "31.75"
type input "0.64"
type input "cm"
click at [726, 321] on button "Rate" at bounding box center [744, 326] width 115 height 16
type input "kgs"
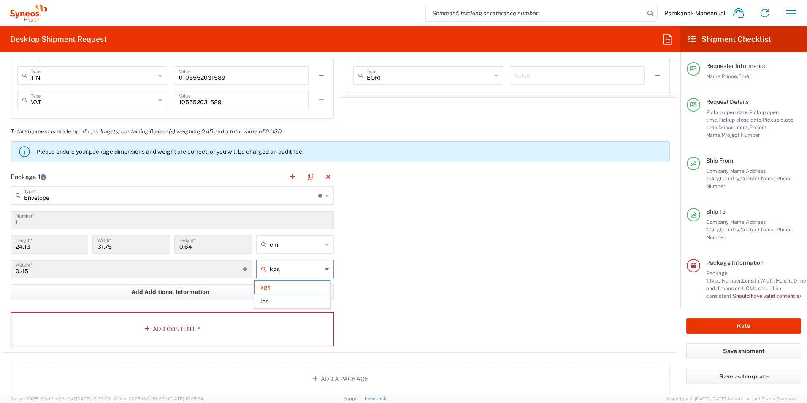
click at [302, 272] on input "kgs" at bounding box center [296, 269] width 52 height 14
click at [280, 287] on span "kgs" at bounding box center [292, 287] width 75 height 13
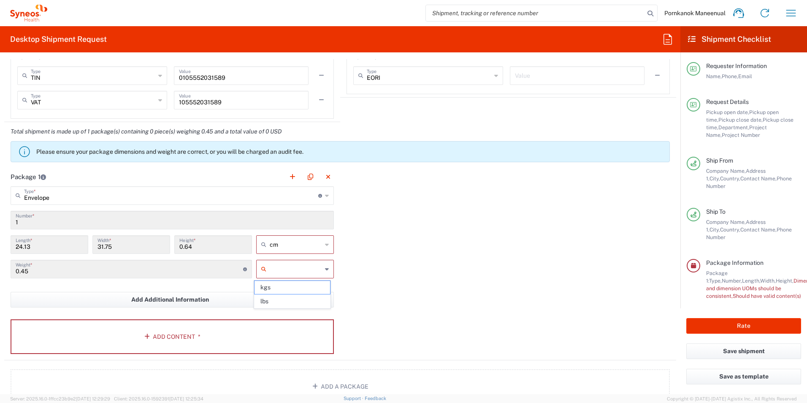
click at [285, 274] on input "text" at bounding box center [296, 269] width 52 height 14
click at [279, 287] on span "kgs" at bounding box center [292, 287] width 75 height 13
type input "kgs"
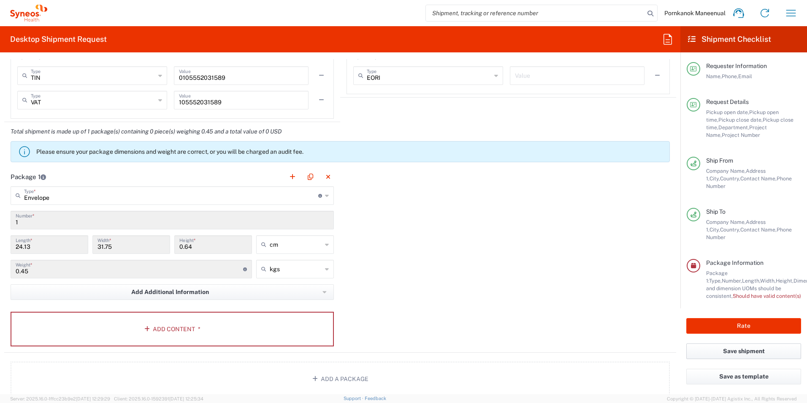
click at [726, 349] on button "Save shipment" at bounding box center [744, 351] width 115 height 16
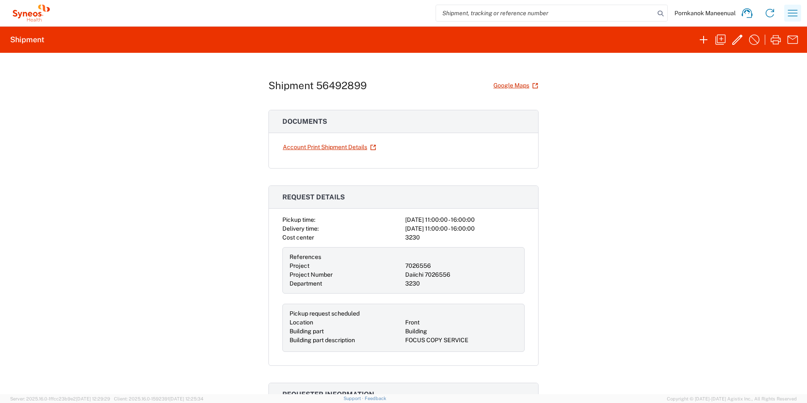
click at [793, 10] on icon "button" at bounding box center [793, 13] width 10 height 6
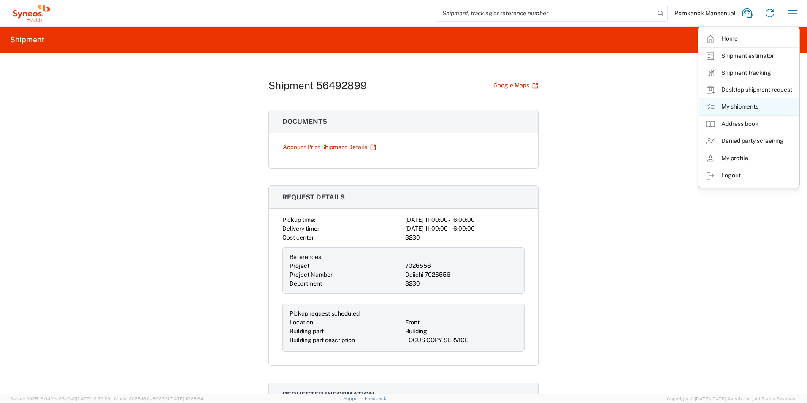
click at [750, 101] on link "My shipments" at bounding box center [749, 106] width 100 height 17
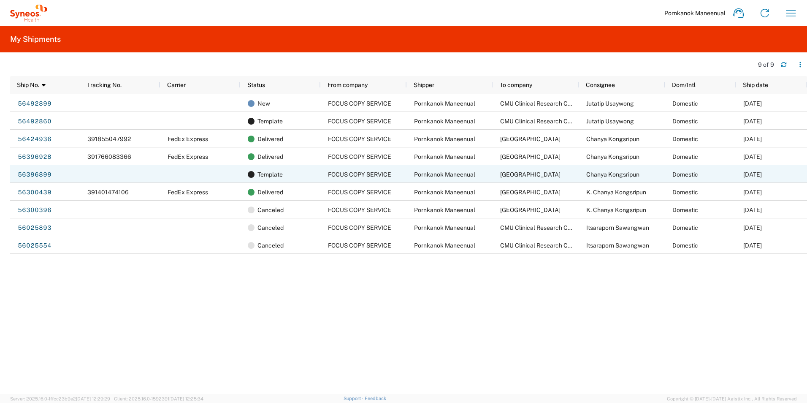
click at [338, 177] on span "FOCUS COPY SERVICE" at bounding box center [359, 174] width 63 height 7
click at [37, 175] on link "56396899" at bounding box center [34, 175] width 35 height 14
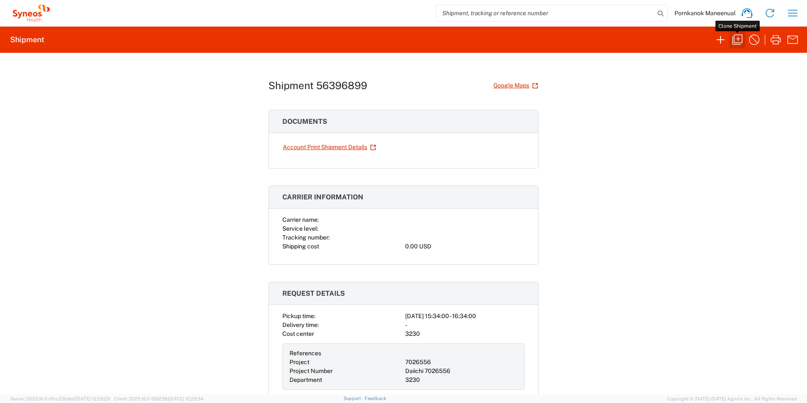
click at [742, 38] on icon "button" at bounding box center [738, 40] width 10 height 10
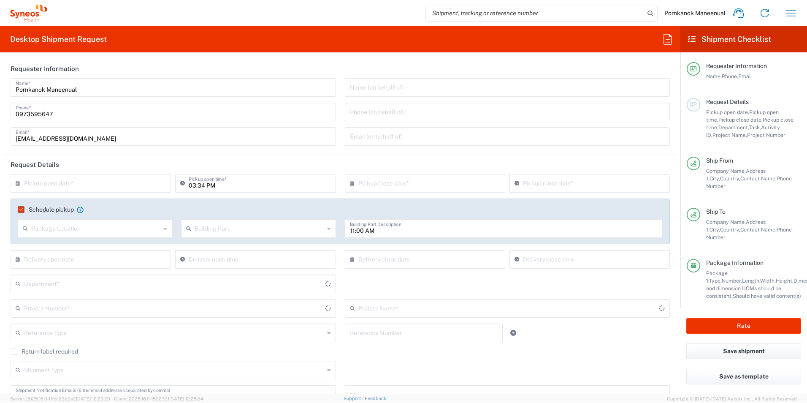
type input "[GEOGRAPHIC_DATA]"
type input "Envelope"
type input "[GEOGRAPHIC_DATA]"
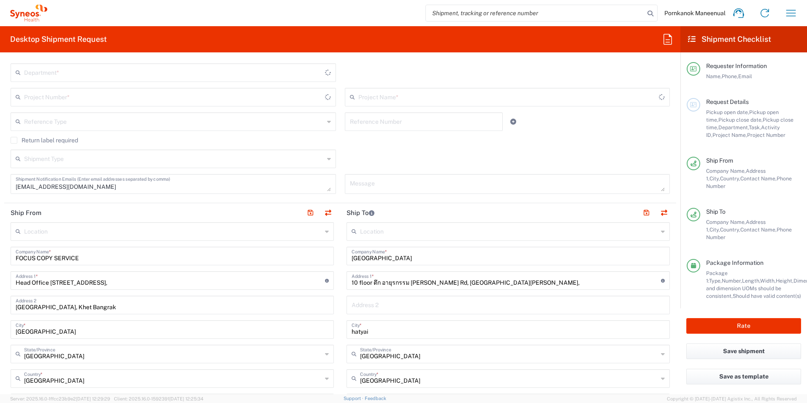
type input "7026556"
type input "Daiichi 7026556"
type input "3230"
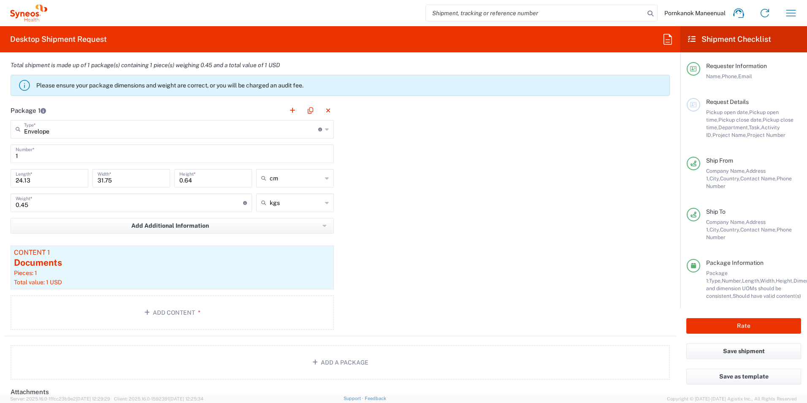
scroll to position [739, 0]
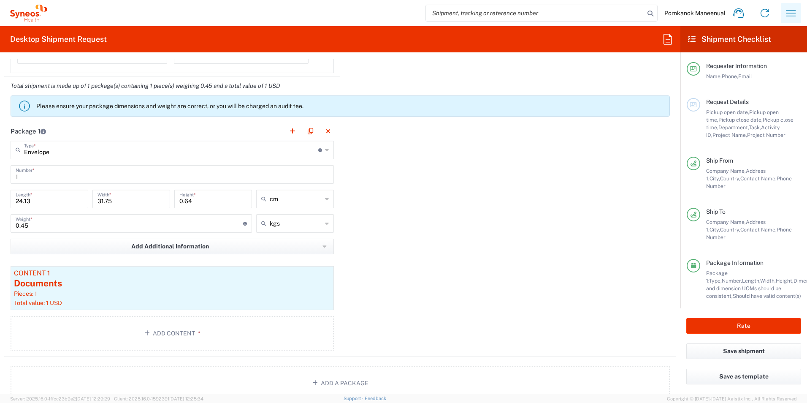
click at [788, 15] on icon "button" at bounding box center [792, 13] width 14 height 14
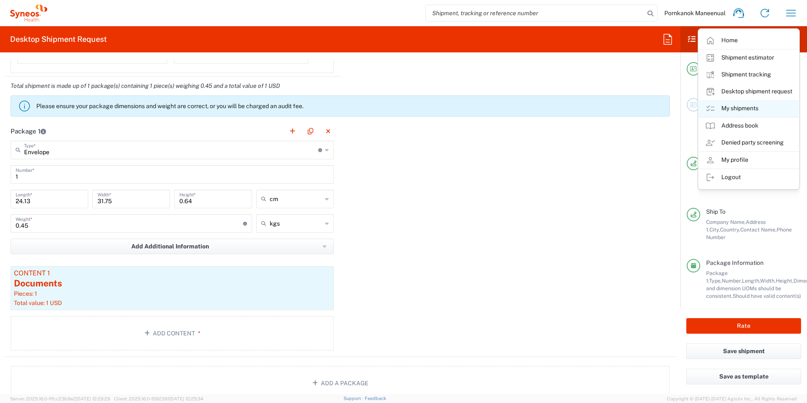
click at [750, 105] on link "My shipments" at bounding box center [749, 108] width 100 height 17
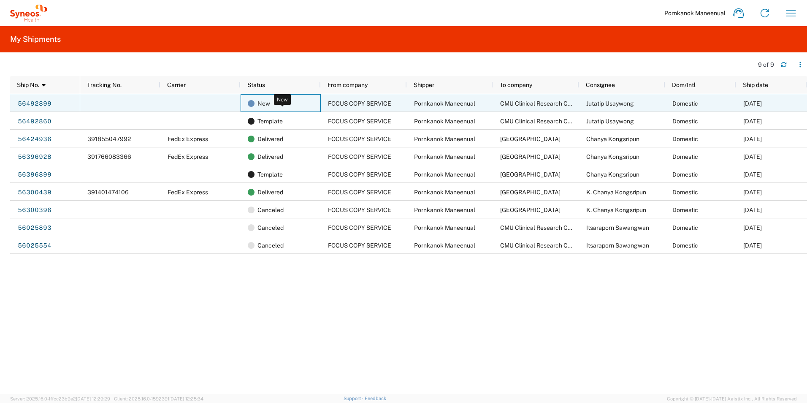
click at [262, 106] on span "New" at bounding box center [264, 104] width 13 height 18
click at [35, 106] on link "56492899" at bounding box center [34, 104] width 35 height 14
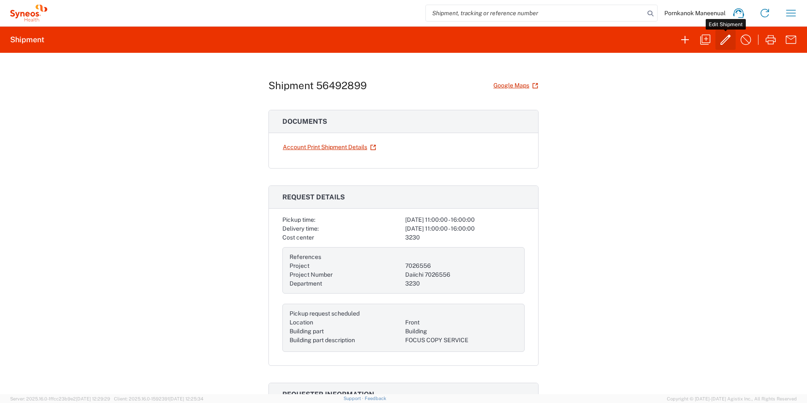
click at [720, 41] on icon "button" at bounding box center [726, 40] width 14 height 14
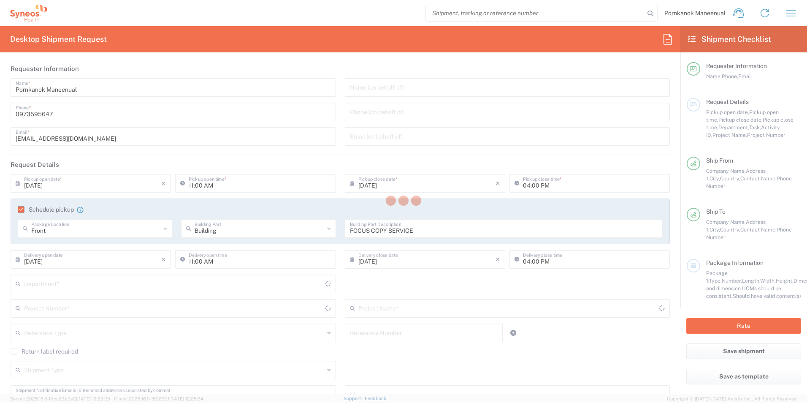
type input "[GEOGRAPHIC_DATA]"
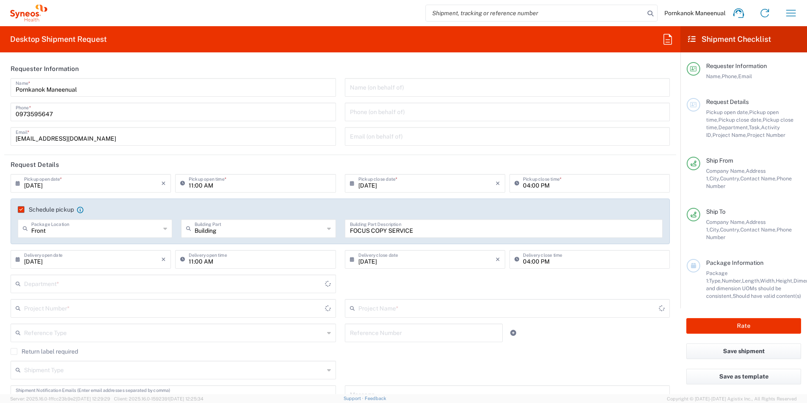
type input "7026556"
type input "Daiichi 7026556"
type input "[GEOGRAPHIC_DATA]"
type input "Envelope"
type input "3230"
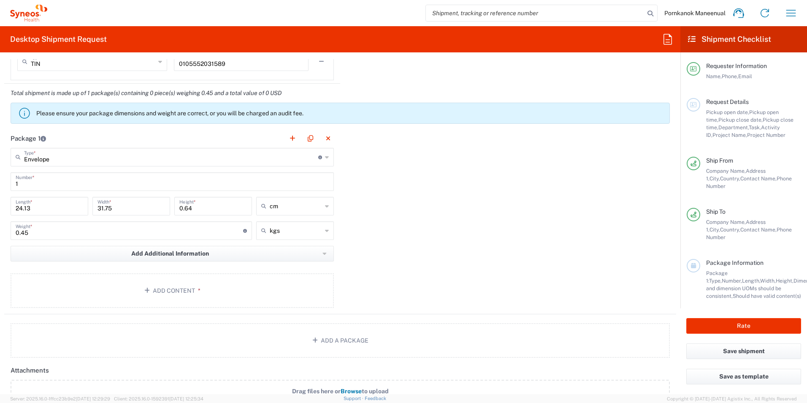
scroll to position [760, 0]
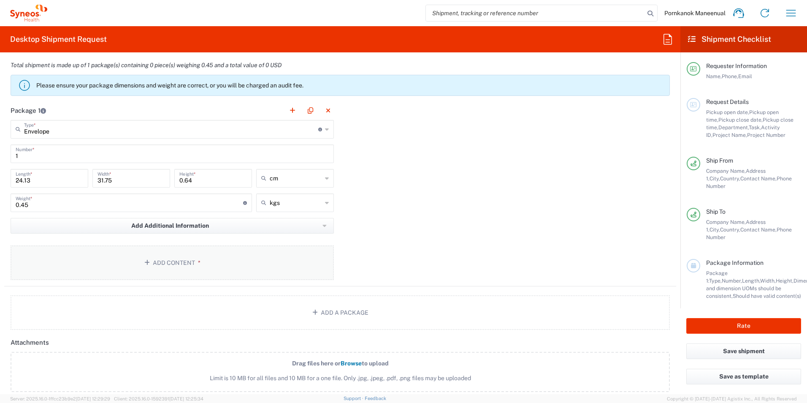
click at [169, 261] on button "Add Content *" at bounding box center [172, 262] width 323 height 35
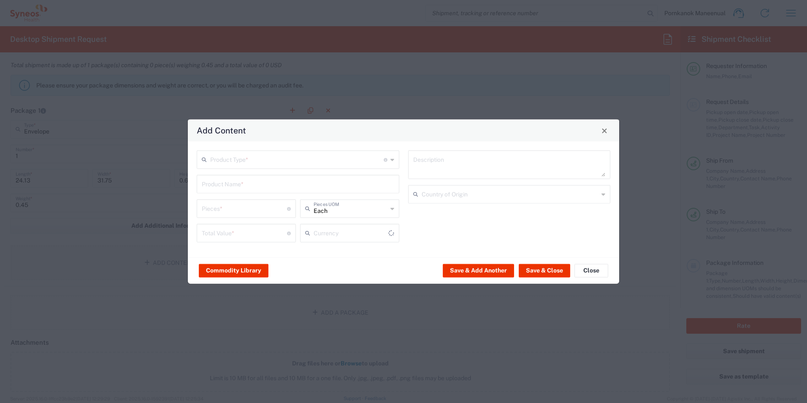
type input "US Dollar"
click at [332, 164] on input "text" at bounding box center [297, 159] width 174 height 15
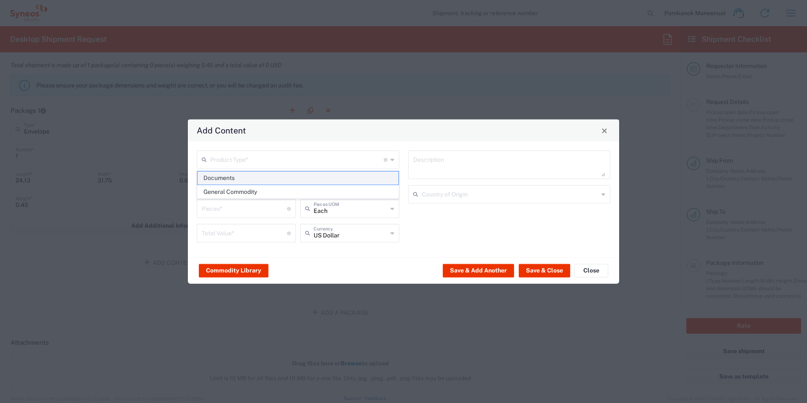
click at [320, 180] on span "Documents" at bounding box center [298, 177] width 201 height 13
type input "Documents"
type input "1"
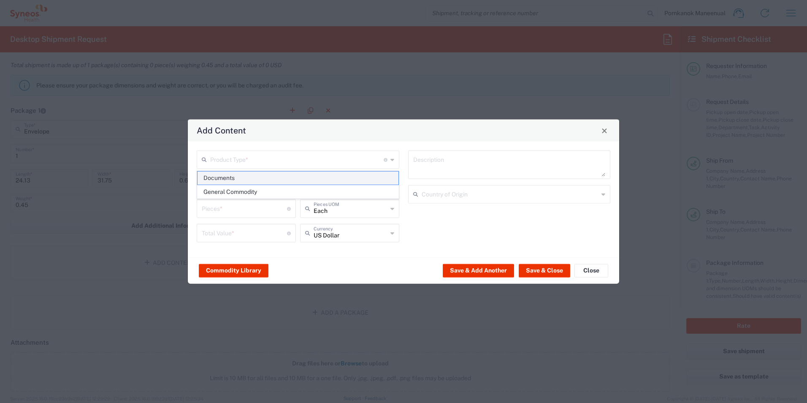
type textarea "Documents"
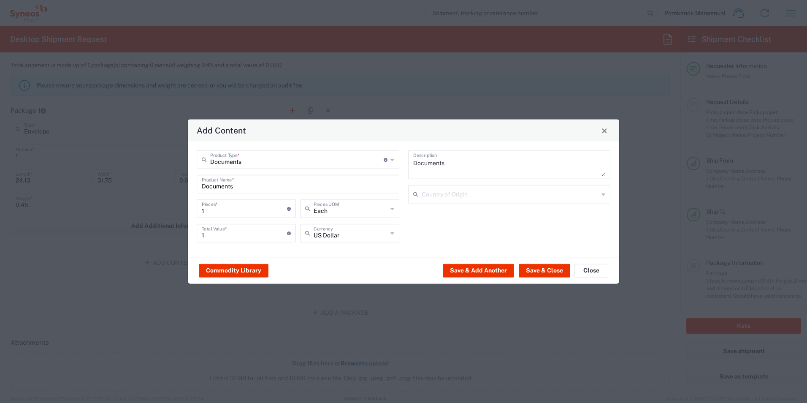
click at [395, 228] on div "US Dollar Currency" at bounding box center [349, 233] width 99 height 19
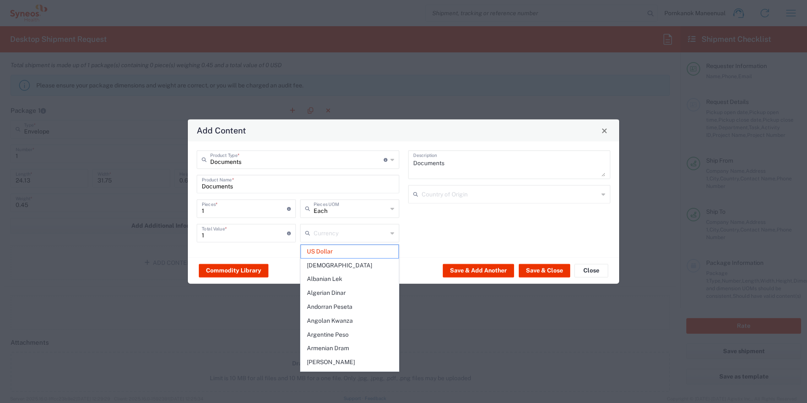
click at [436, 228] on div "Documents Description Country of Origin" at bounding box center [510, 199] width 212 height 98
type input "US Dollar"
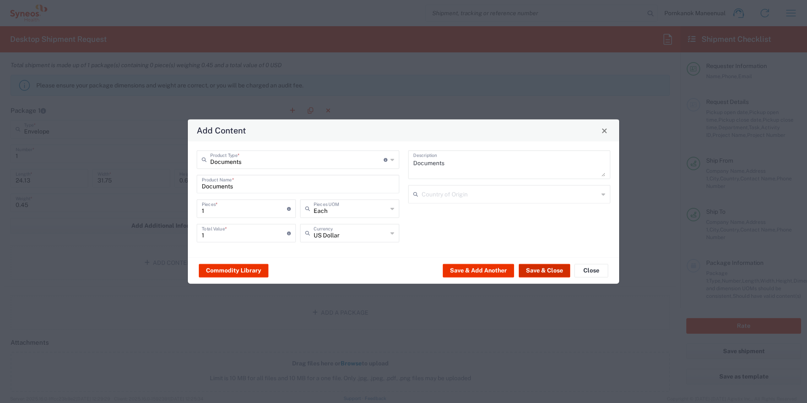
click at [556, 275] on button "Save & Close" at bounding box center [545, 270] width 52 height 14
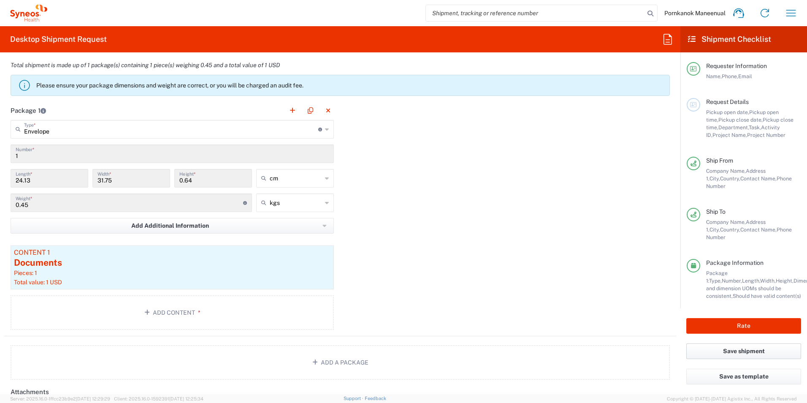
click at [728, 346] on button "Save shipment" at bounding box center [744, 351] width 115 height 16
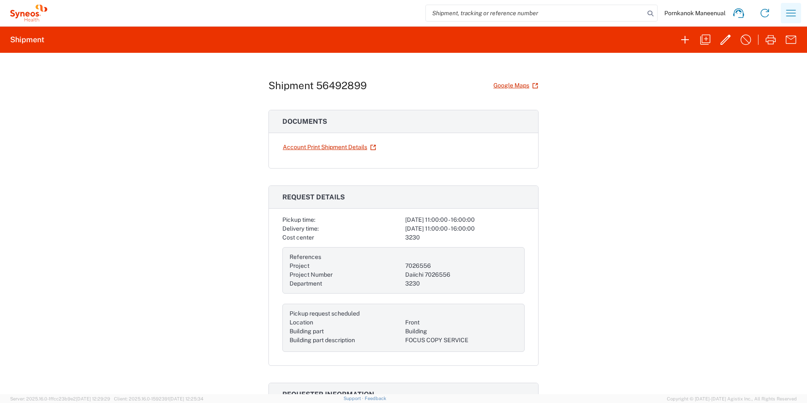
click at [790, 12] on icon "button" at bounding box center [792, 13] width 14 height 14
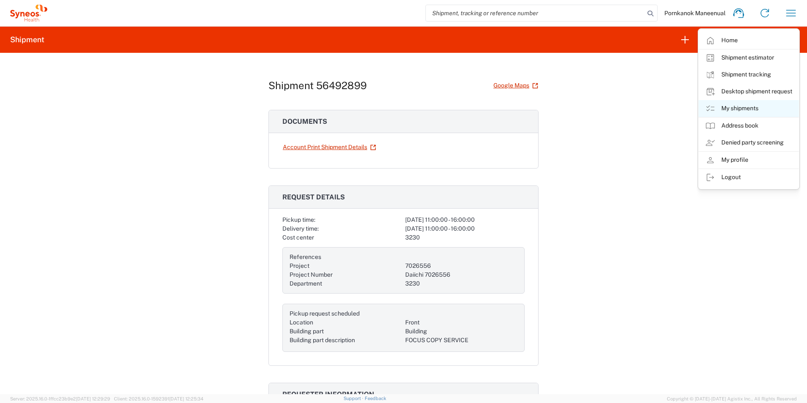
click at [739, 107] on link "My shipments" at bounding box center [749, 108] width 100 height 17
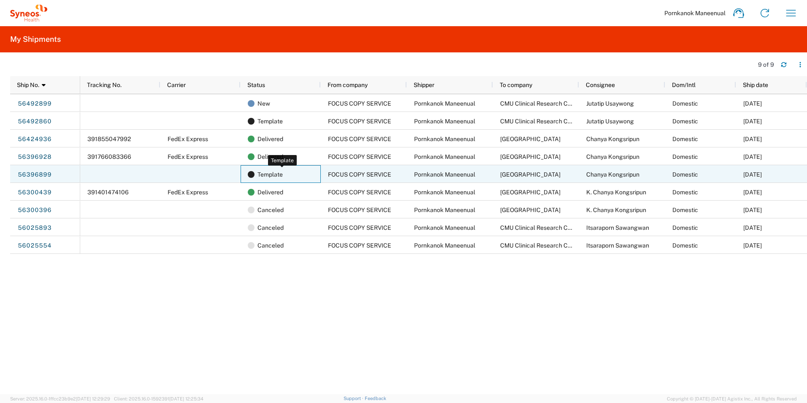
click at [297, 178] on div "Template" at bounding box center [282, 175] width 69 height 18
click at [281, 177] on span "Template" at bounding box center [270, 175] width 25 height 18
click at [269, 175] on span "Template" at bounding box center [270, 175] width 25 height 18
click at [357, 175] on span "FOCUS COPY SERVICE" at bounding box center [359, 174] width 63 height 7
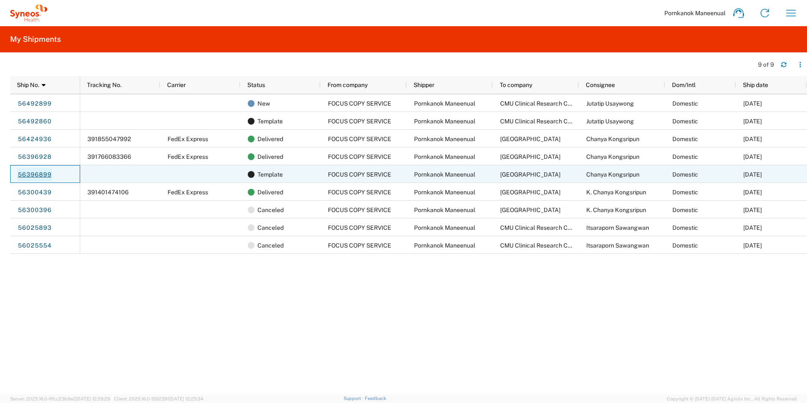
click at [41, 171] on link "56396899" at bounding box center [34, 175] width 35 height 14
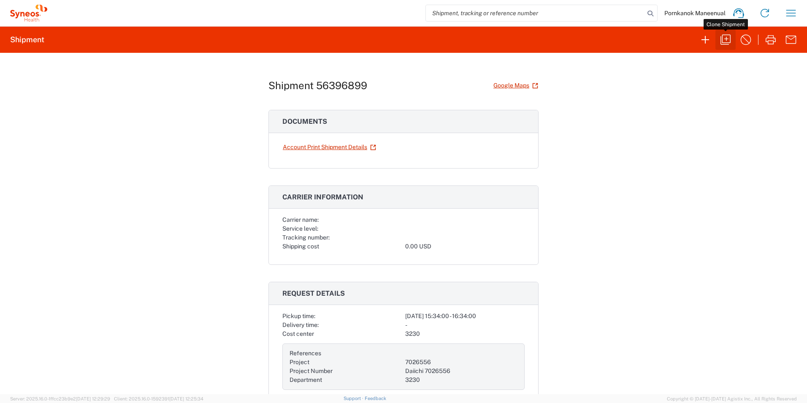
click at [725, 37] on icon "button" at bounding box center [726, 40] width 14 height 14
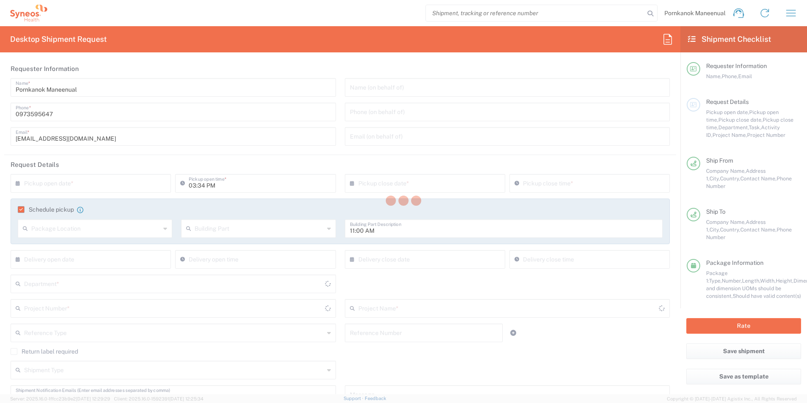
type input "[GEOGRAPHIC_DATA]"
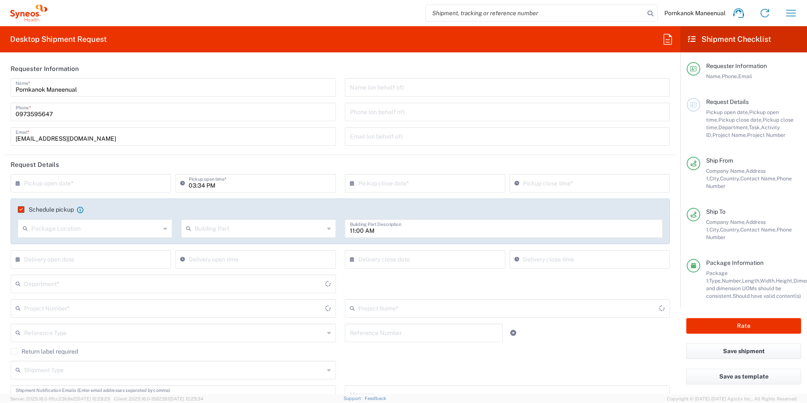
type input "7026556"
type input "[GEOGRAPHIC_DATA]"
type input "Envelope"
type input "Daiichi 7026556"
type input "3230"
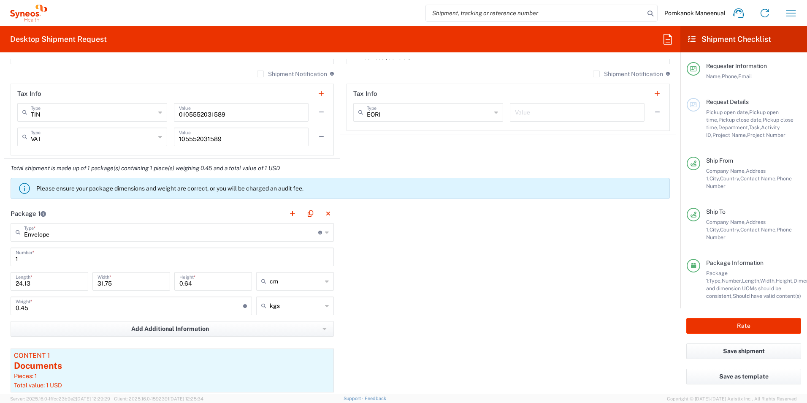
scroll to position [633, 0]
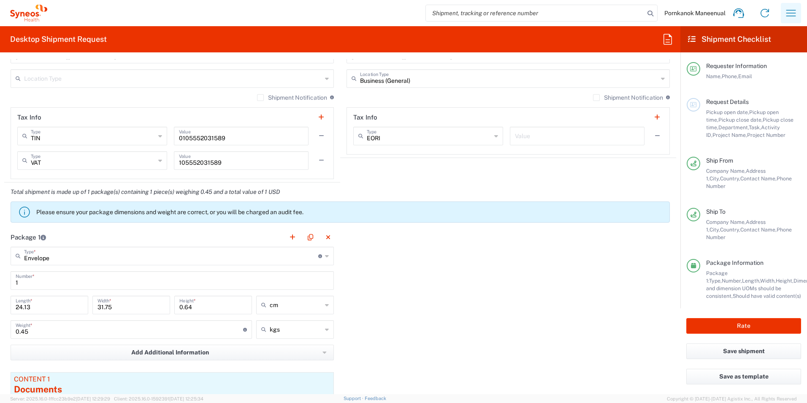
click at [790, 9] on icon "button" at bounding box center [792, 13] width 14 height 14
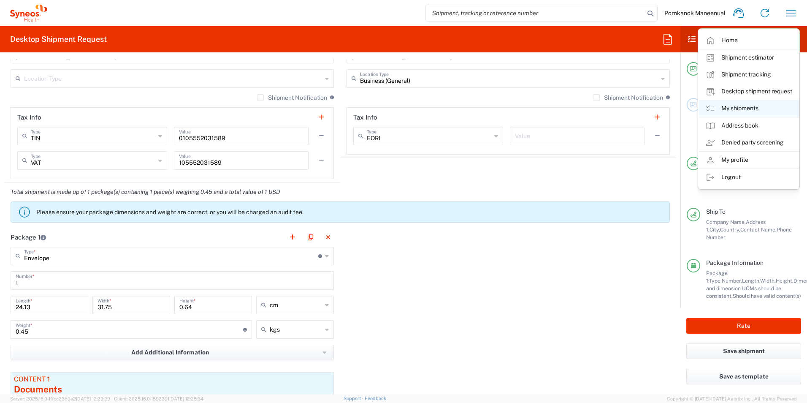
click at [726, 109] on link "My shipments" at bounding box center [749, 108] width 100 height 17
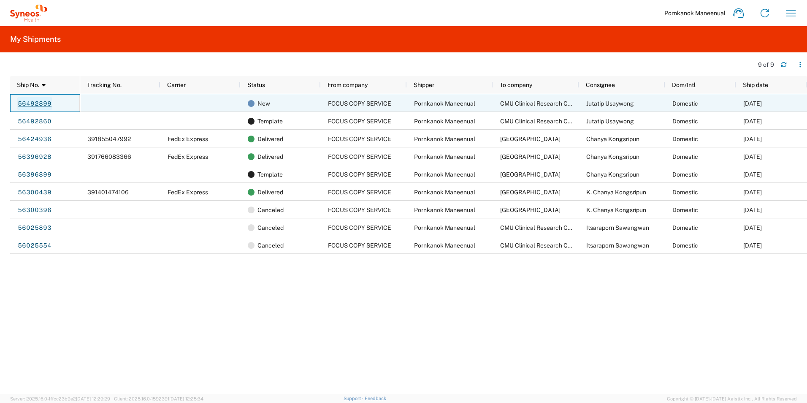
click at [44, 104] on link "56492899" at bounding box center [34, 104] width 35 height 14
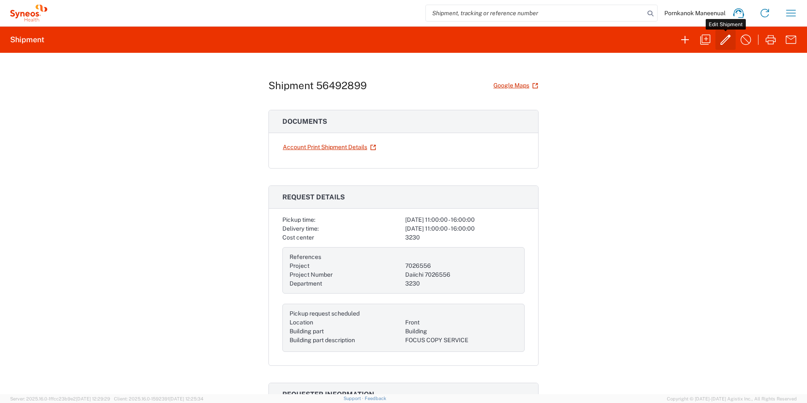
click at [726, 39] on icon "button" at bounding box center [726, 40] width 14 height 14
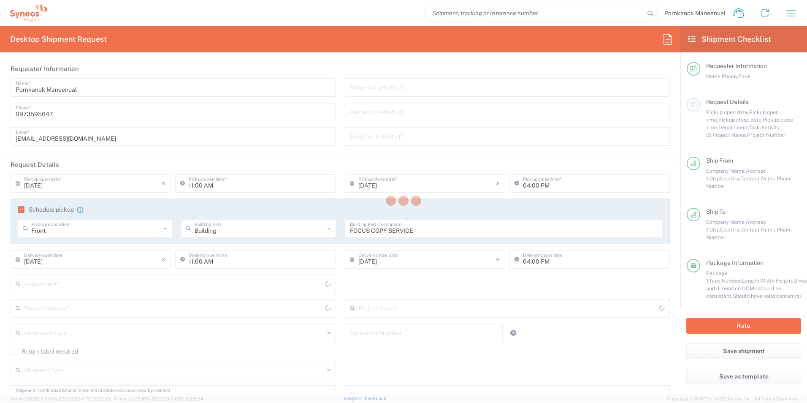
type input "[GEOGRAPHIC_DATA]"
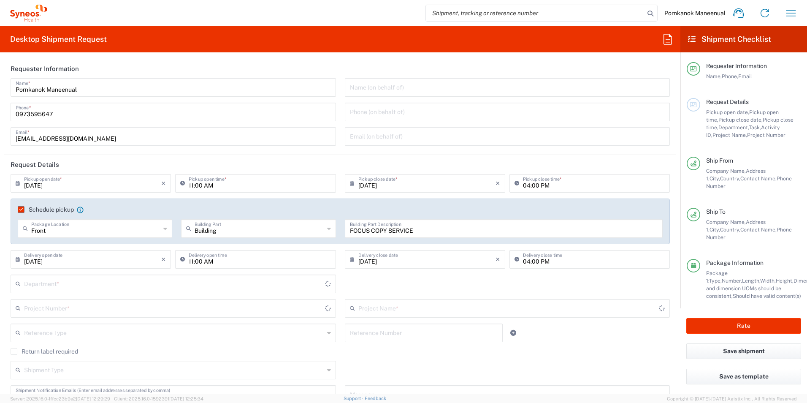
type input "7026556"
type input "Daiichi 7026556"
type input "[GEOGRAPHIC_DATA]"
type input "Envelope"
type input "3230"
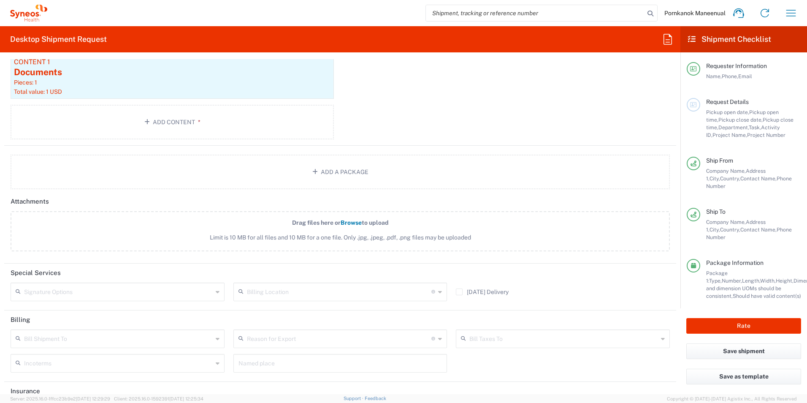
scroll to position [971, 0]
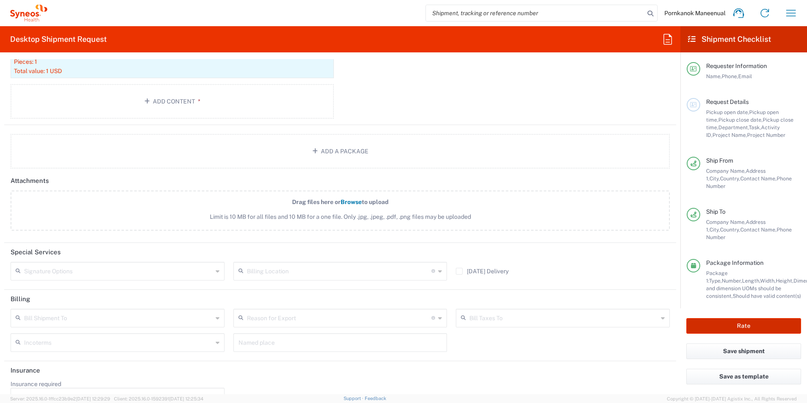
click at [758, 318] on button "Rate" at bounding box center [744, 326] width 115 height 16
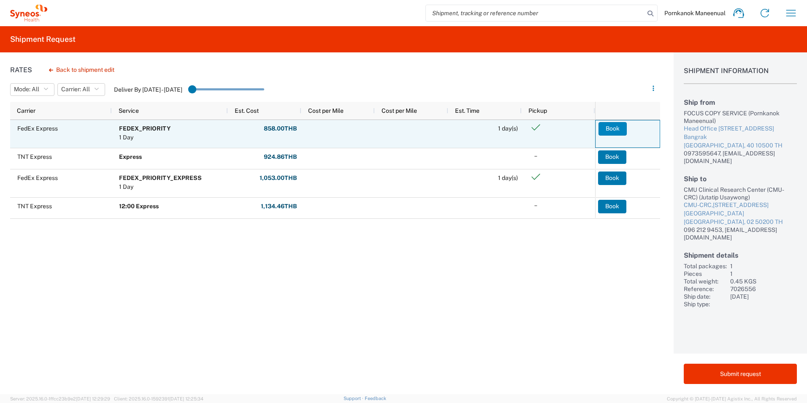
click at [610, 130] on button "Book" at bounding box center [613, 129] width 28 height 14
